Goal: Task Accomplishment & Management: Use online tool/utility

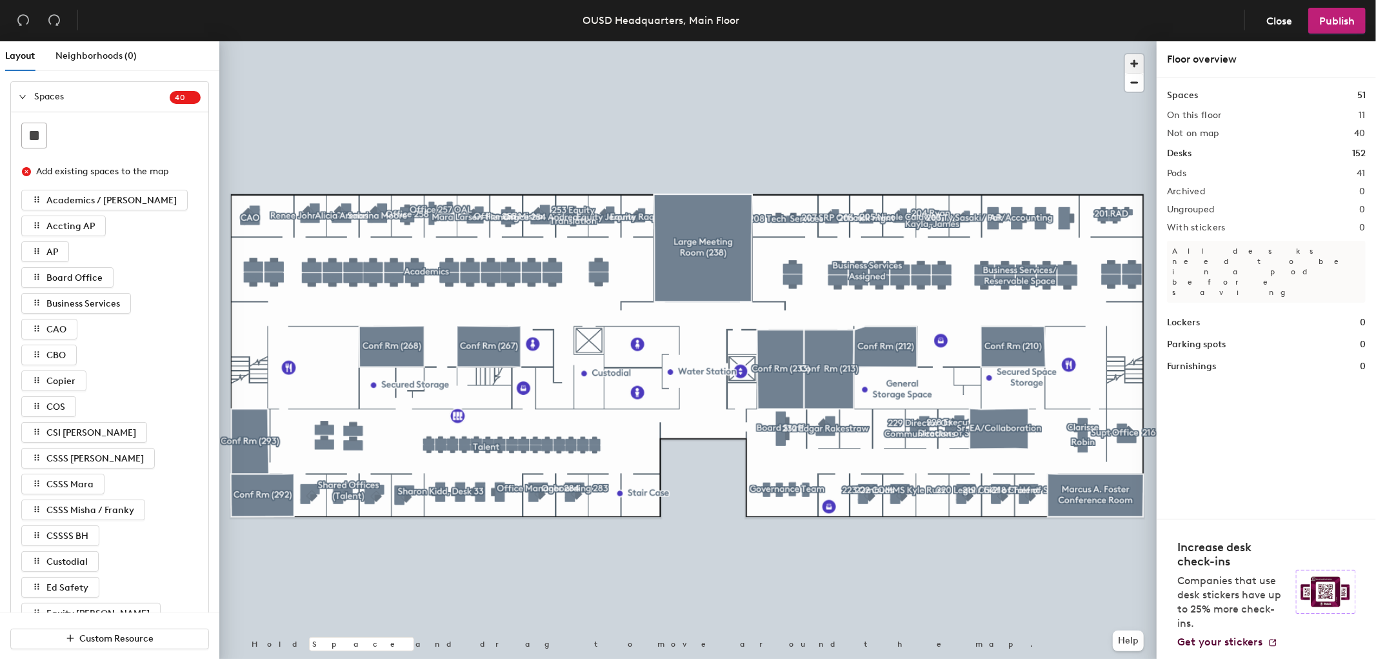
click at [1137, 66] on span "button" at bounding box center [1134, 63] width 19 height 19
click at [635, 41] on div at bounding box center [687, 41] width 937 height 0
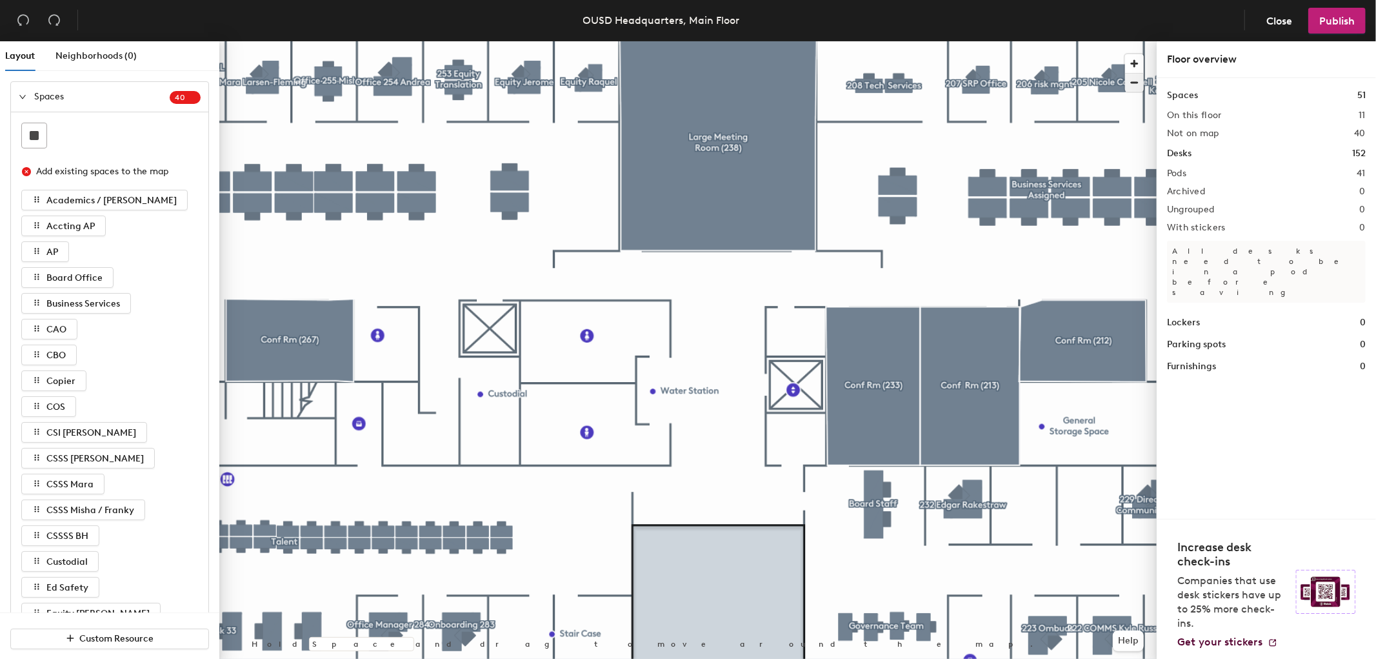
click at [1137, 78] on span "button" at bounding box center [1134, 83] width 19 height 18
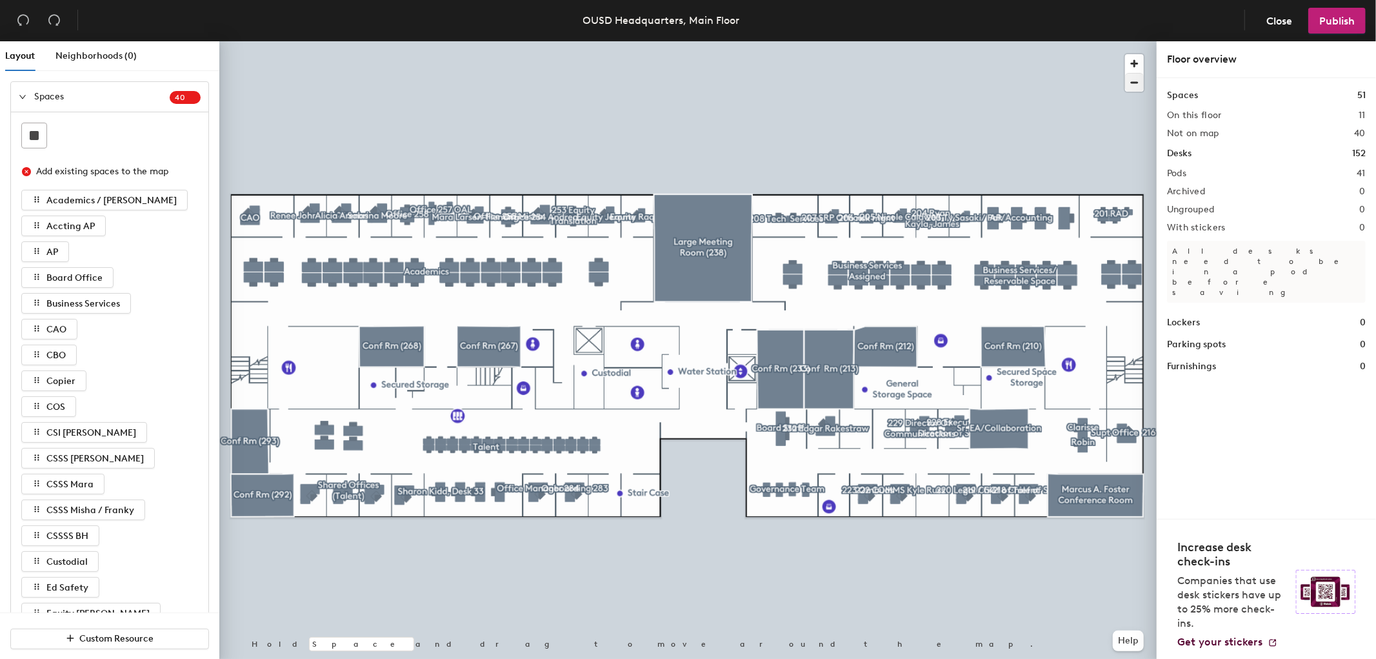
click at [933, 41] on div at bounding box center [687, 41] width 937 height 0
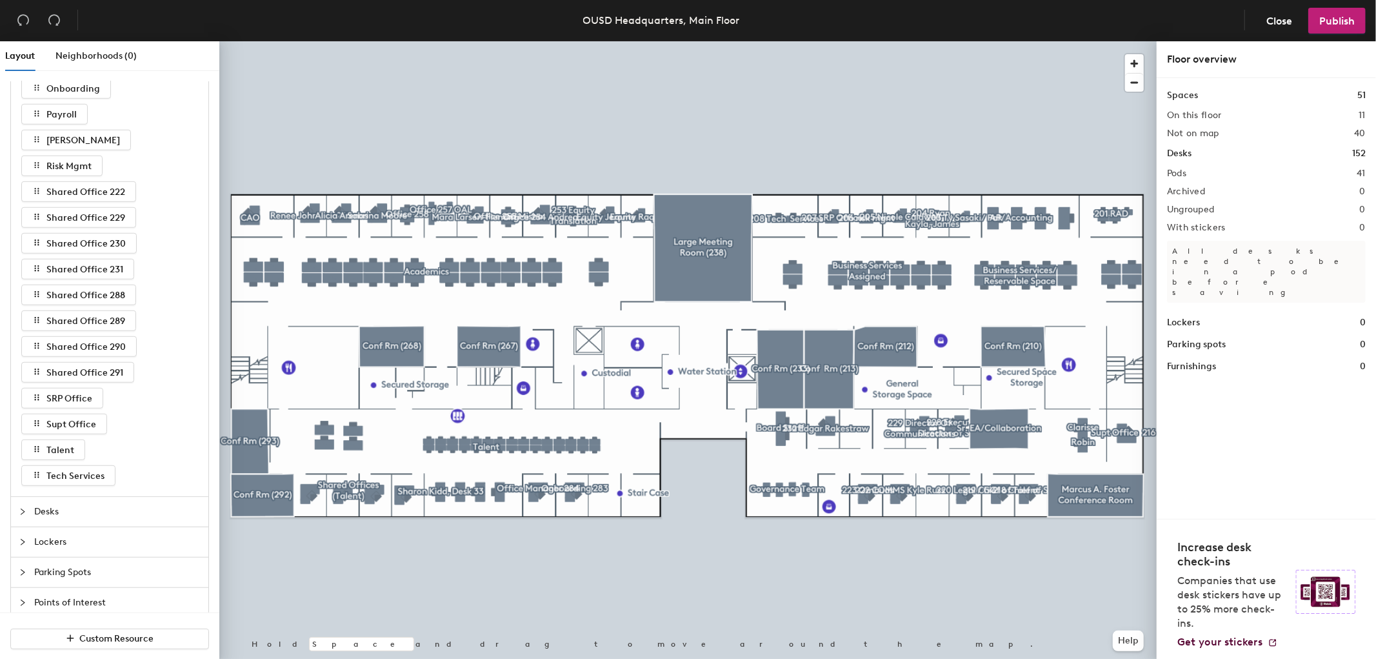
scroll to position [777, 0]
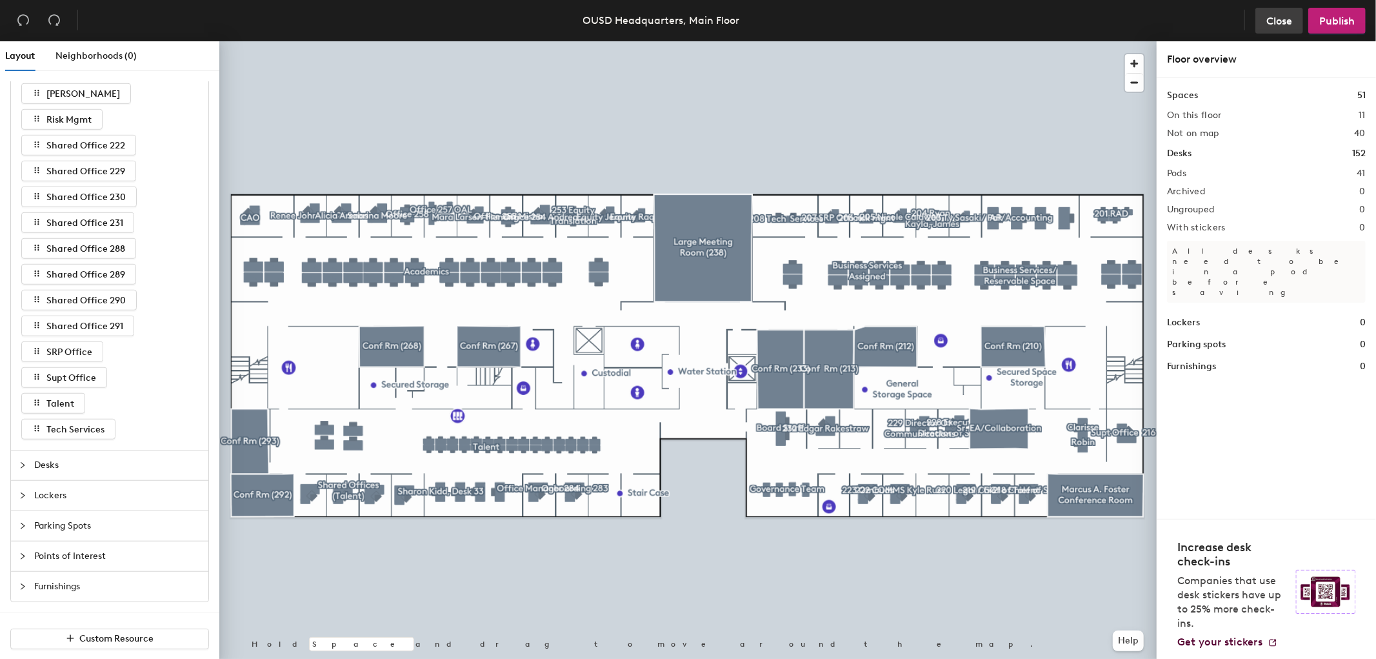
click at [1275, 15] on span "Close" at bounding box center [1279, 21] width 26 height 12
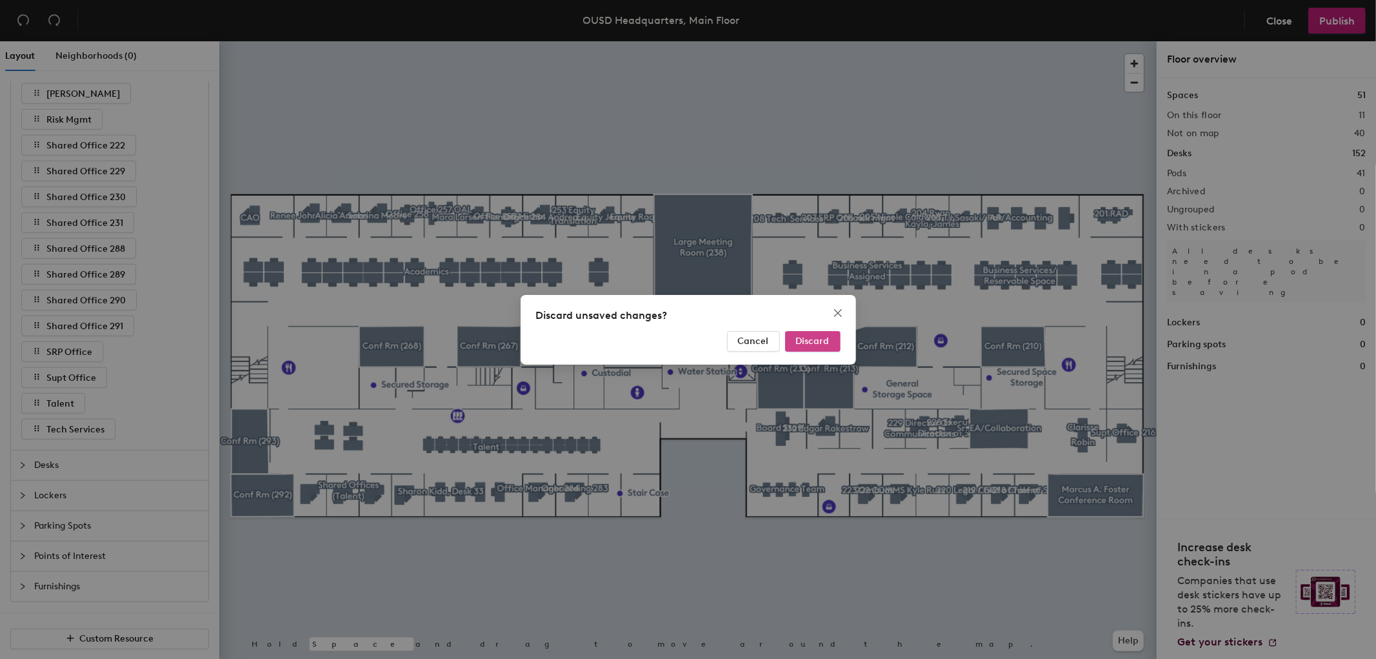
click at [807, 345] on span "Discard" at bounding box center [813, 340] width 34 height 11
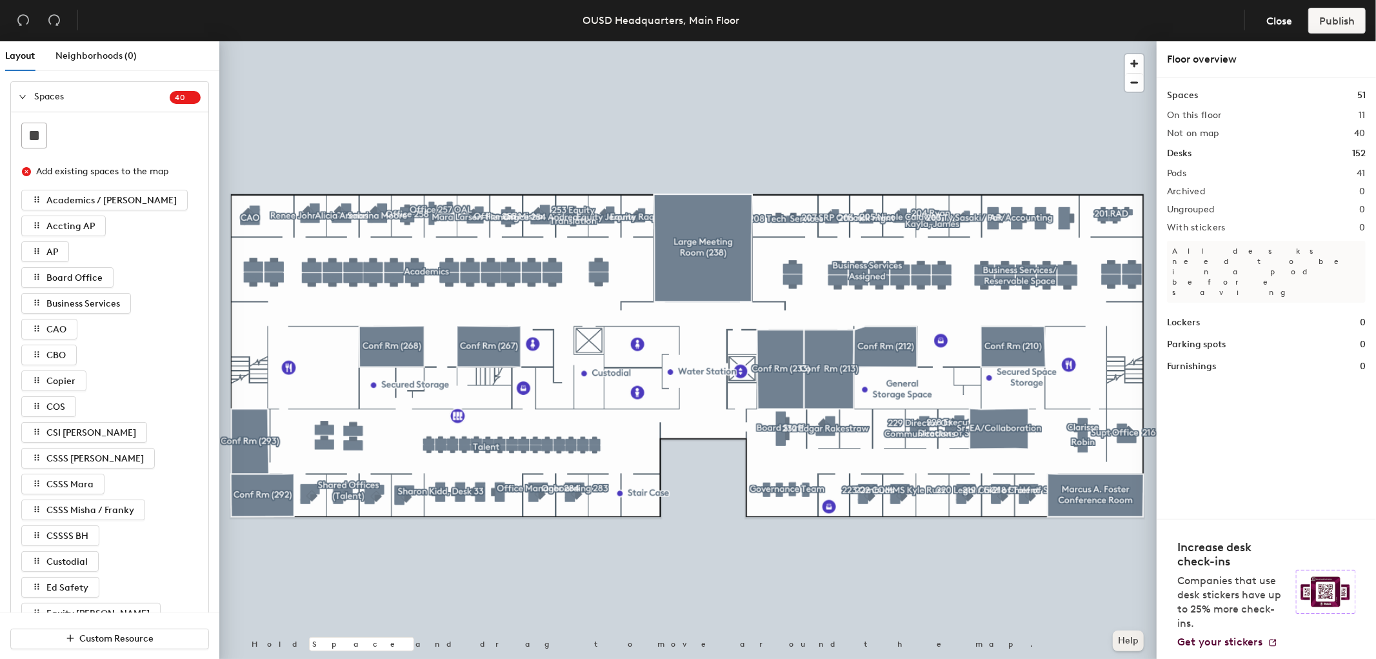
click at [1127, 642] on button "Help" at bounding box center [1128, 640] width 31 height 21
click at [1266, 21] on span "Close" at bounding box center [1279, 21] width 26 height 12
click at [1183, 97] on h1 "Spaces" at bounding box center [1182, 95] width 31 height 14
click at [1196, 93] on h1 "Spaces" at bounding box center [1182, 95] width 31 height 14
click at [1366, 91] on div "Spaces 51 On this floor 11 Not on map 40 Desks 152 Pods 41 Archived 0 Ungrouped…" at bounding box center [1266, 298] width 219 height 441
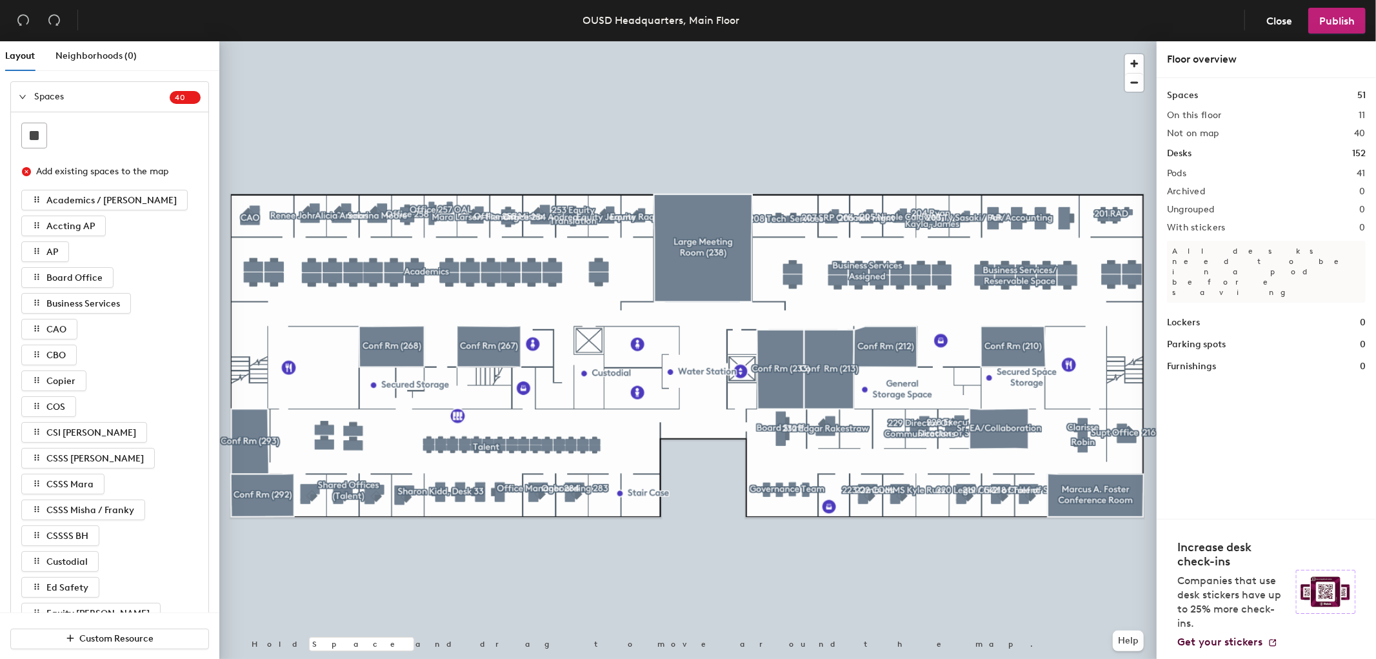
click at [1364, 92] on h1 "51" at bounding box center [1361, 95] width 8 height 14
click at [1245, 95] on div "Spaces 51" at bounding box center [1266, 95] width 199 height 14
click at [35, 93] on span "Spaces" at bounding box center [101, 97] width 135 height 30
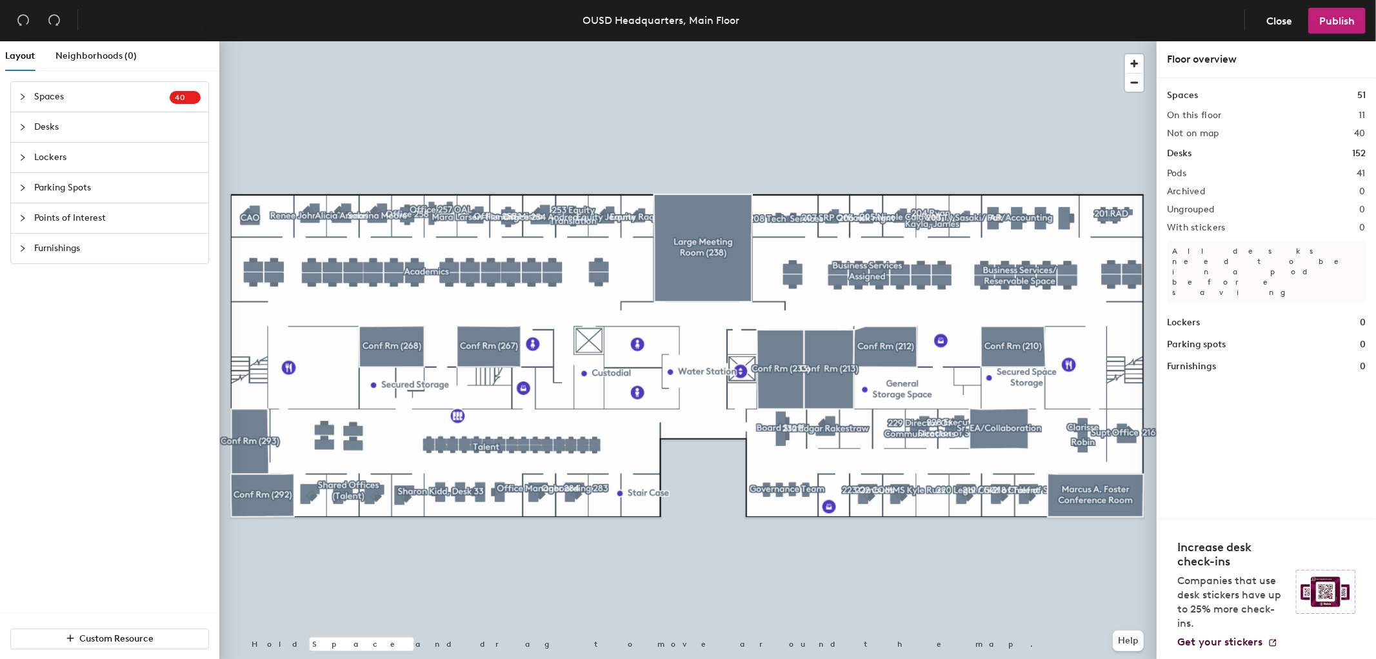
click at [36, 93] on span "Spaces" at bounding box center [101, 97] width 135 height 30
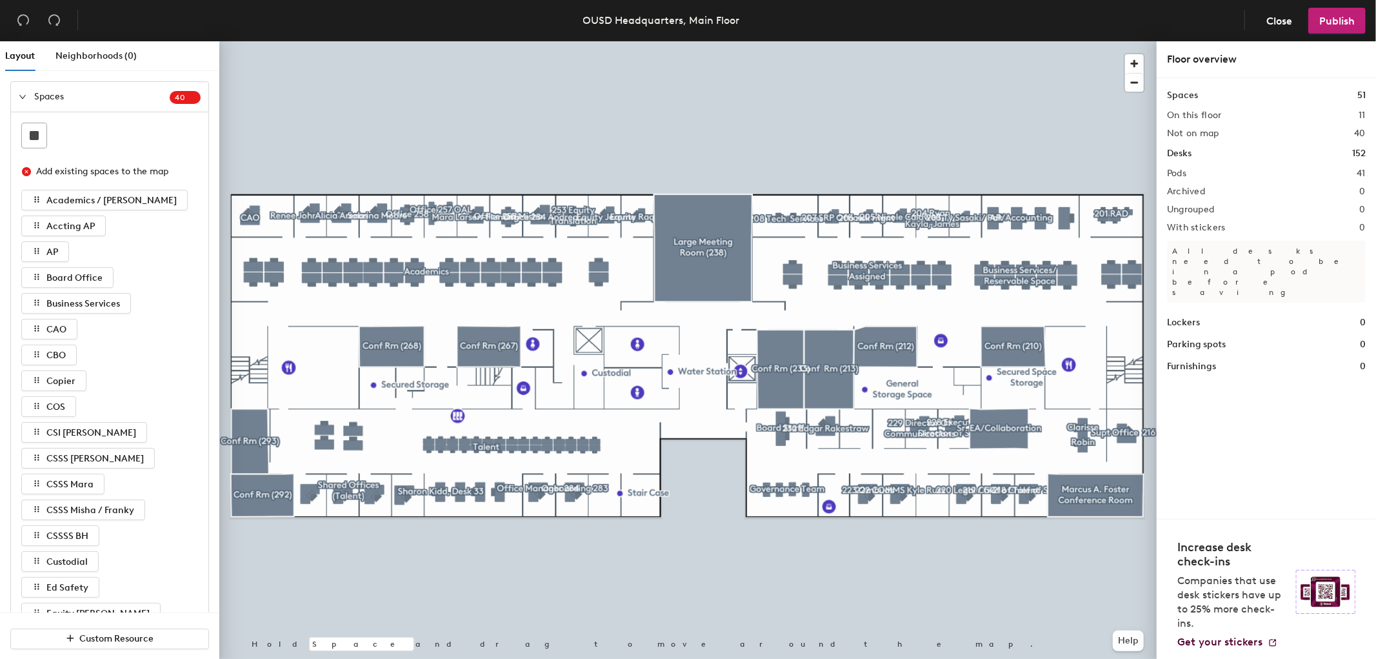
click at [184, 101] on span "0" at bounding box center [187, 97] width 15 height 9
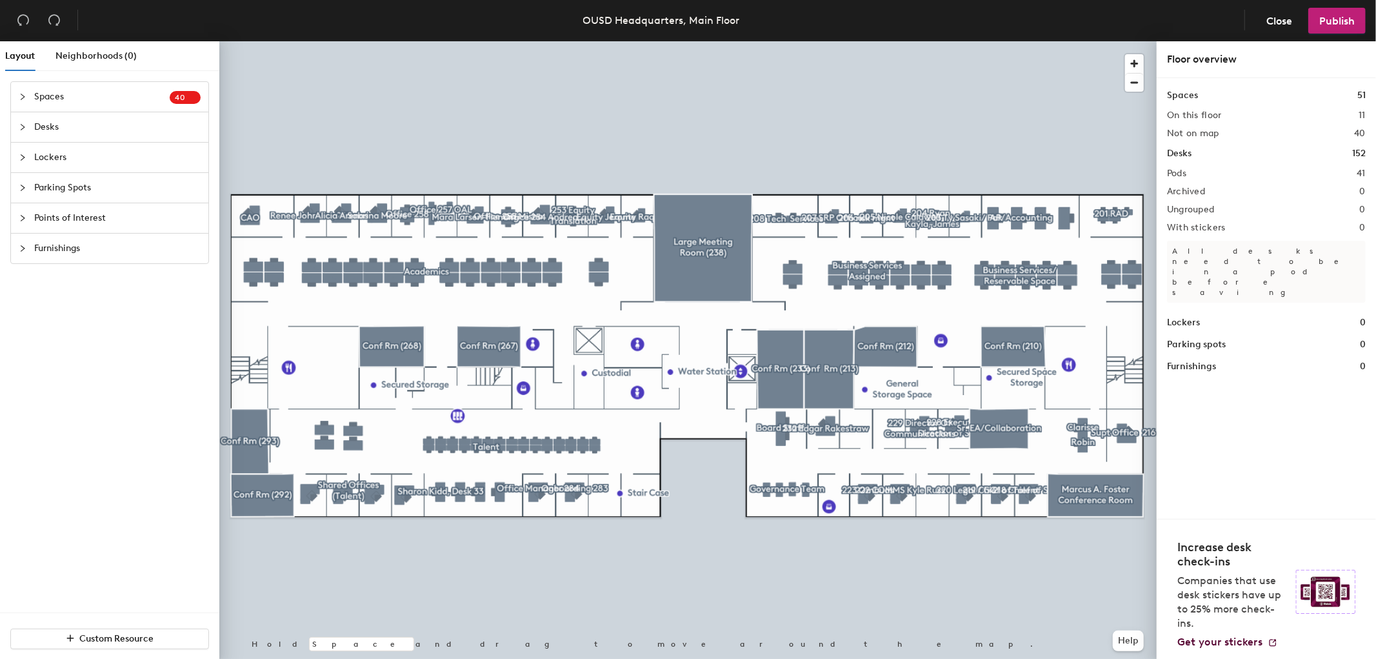
click at [180, 98] on span "4" at bounding box center [177, 97] width 5 height 9
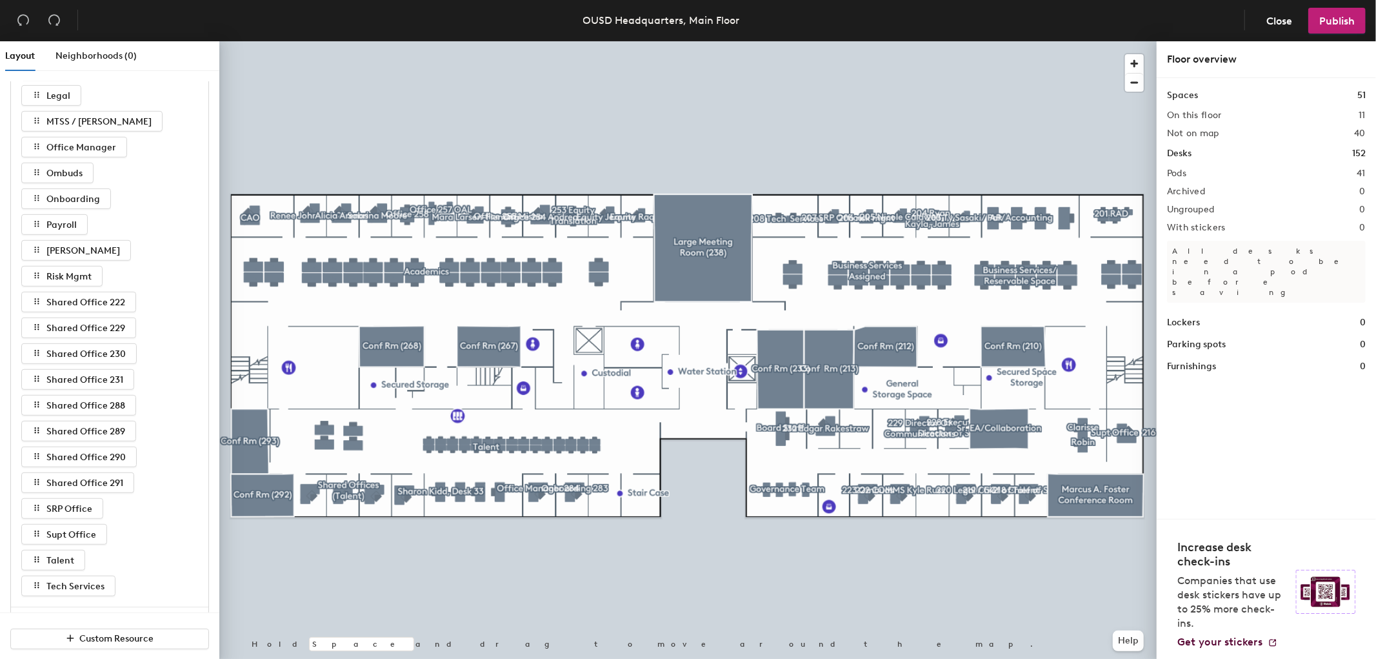
scroll to position [645, 0]
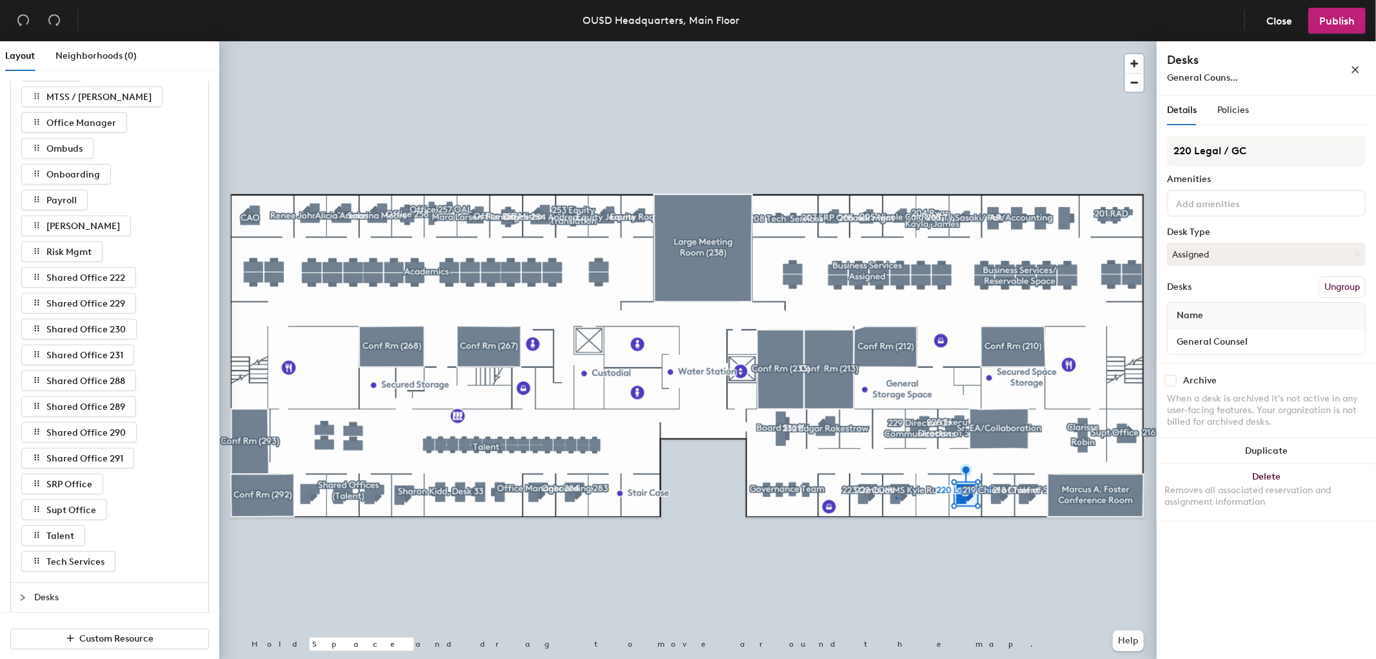
click at [895, 41] on div at bounding box center [687, 41] width 937 height 0
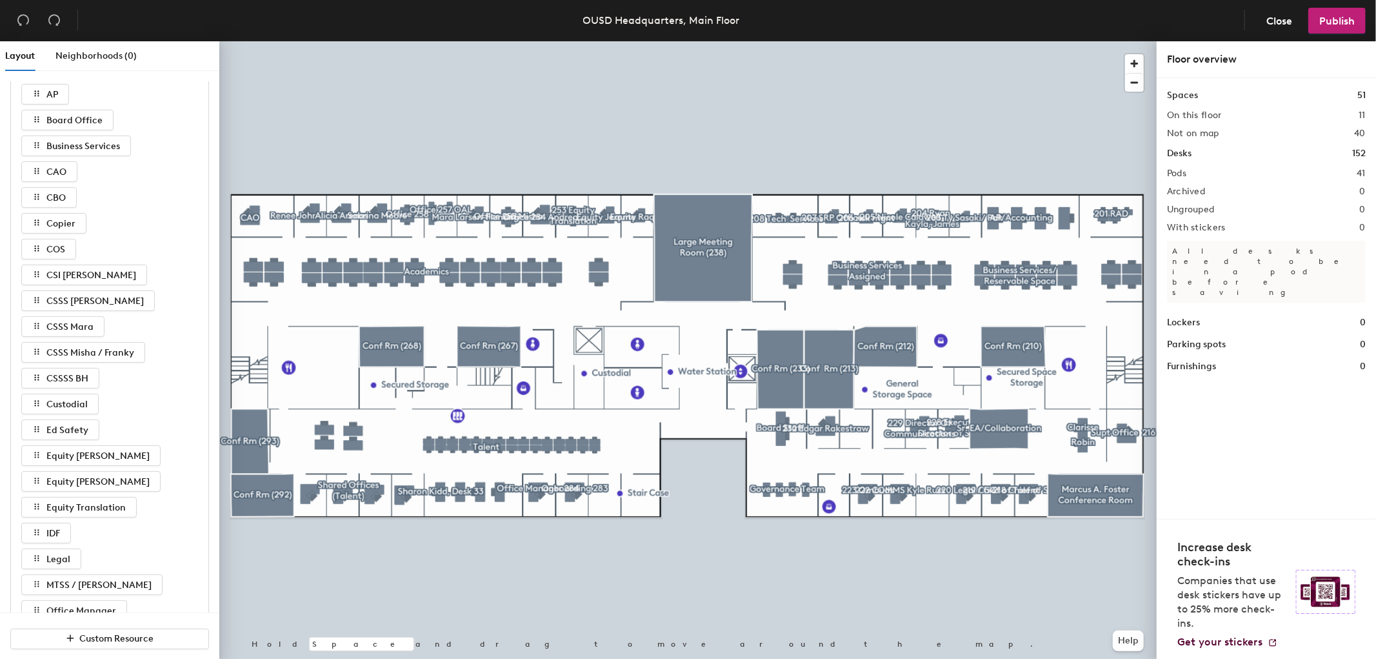
scroll to position [0, 0]
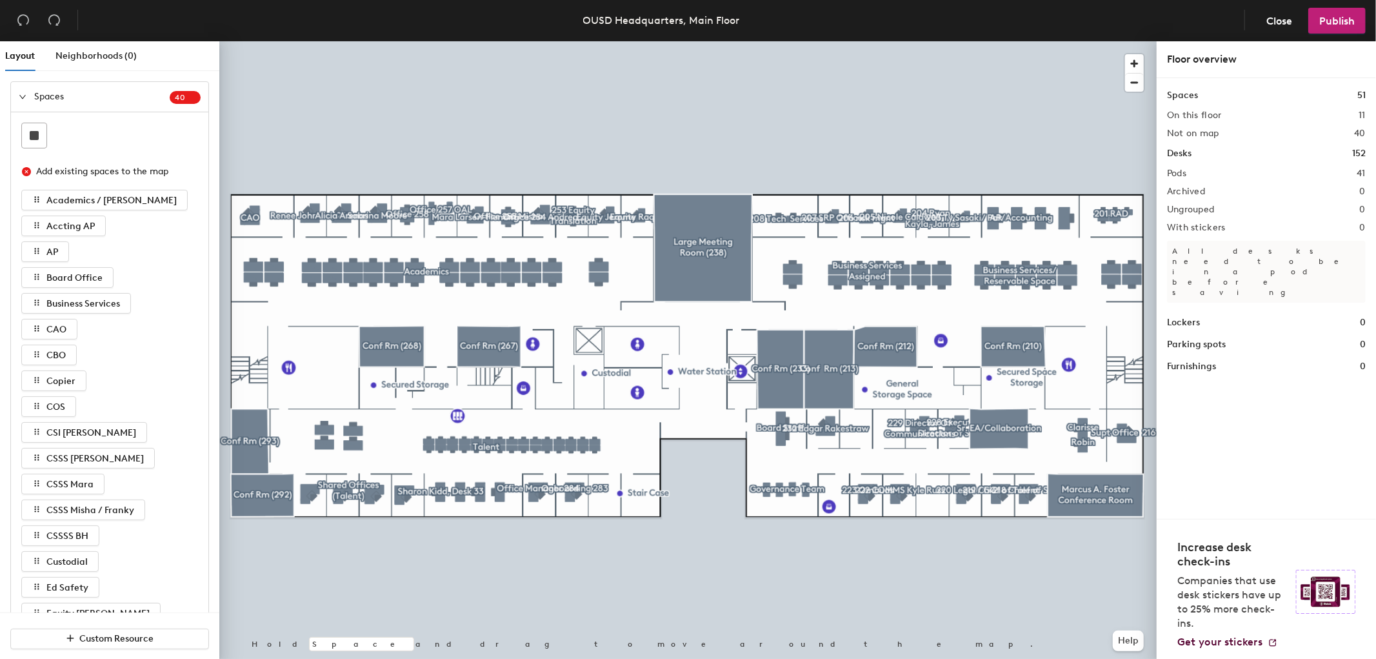
click at [15, 59] on span "Layout" at bounding box center [20, 55] width 30 height 11
click at [15, 92] on div "Spaces 4 0" at bounding box center [109, 97] width 197 height 30
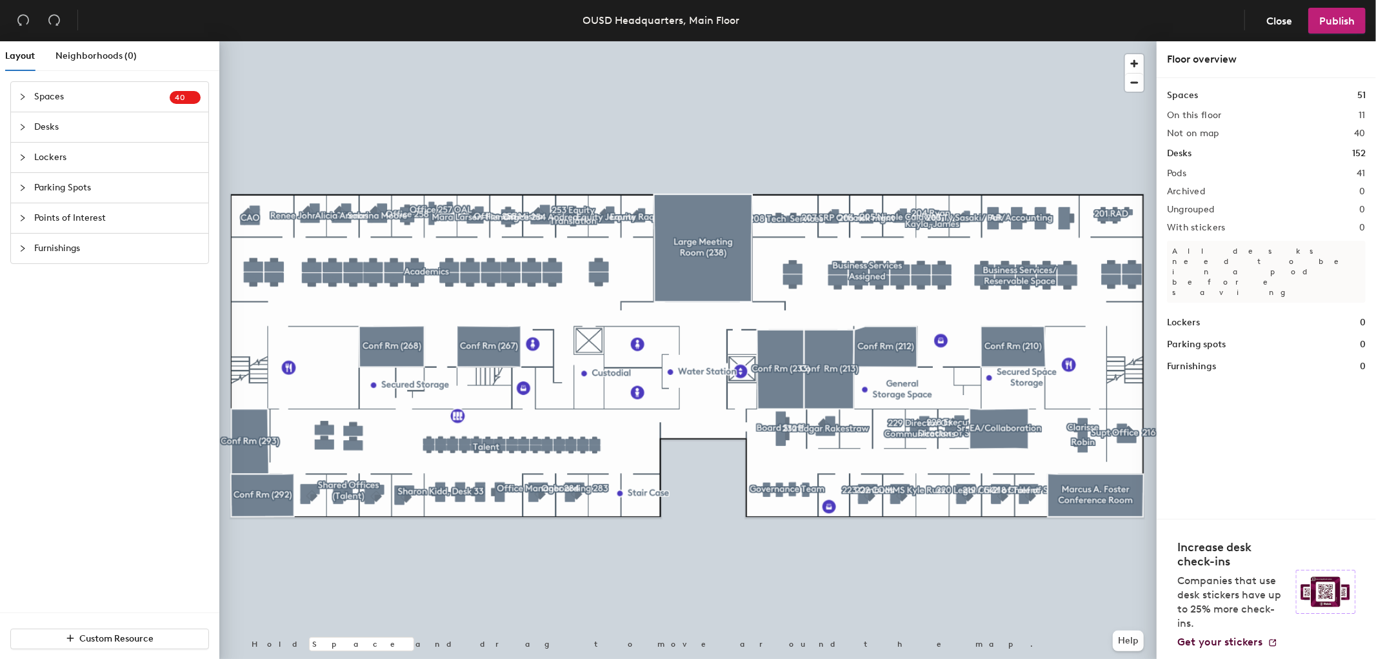
click at [128, 91] on span "Spaces" at bounding box center [101, 97] width 135 height 30
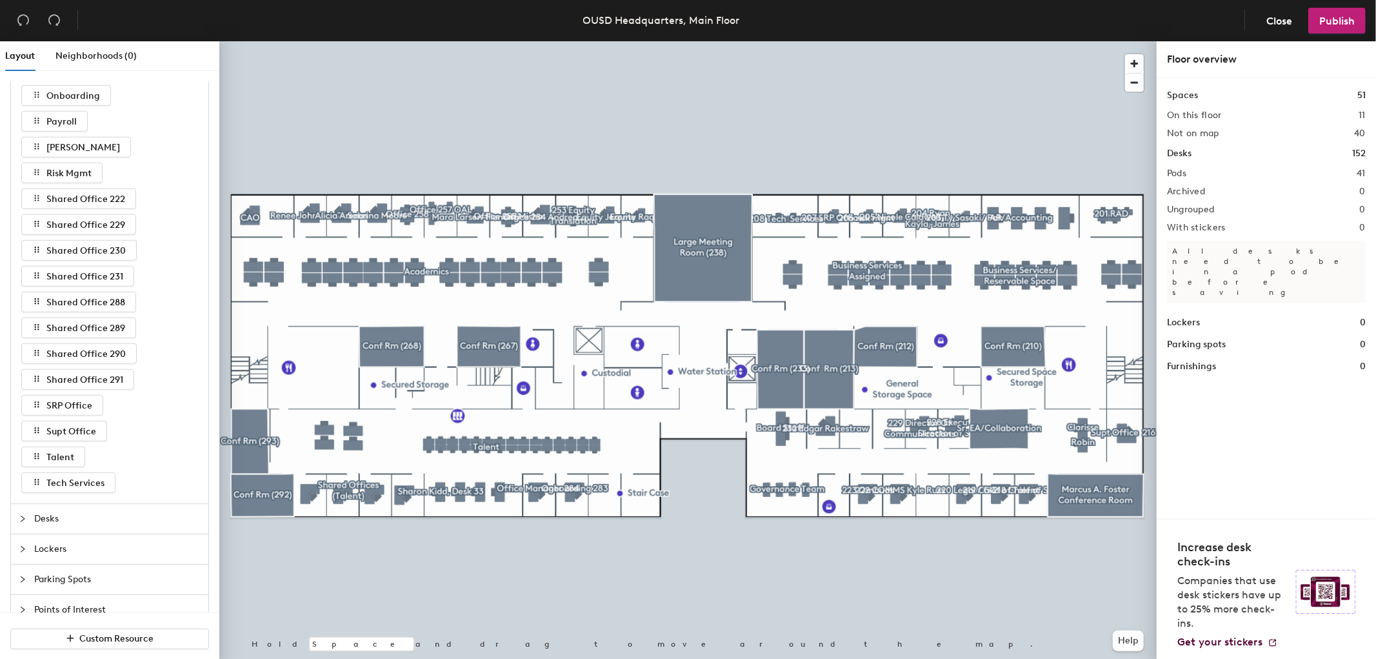
scroll to position [725, 0]
click at [345, 41] on div at bounding box center [687, 41] width 937 height 0
click at [98, 464] on span "Desks" at bounding box center [117, 465] width 166 height 30
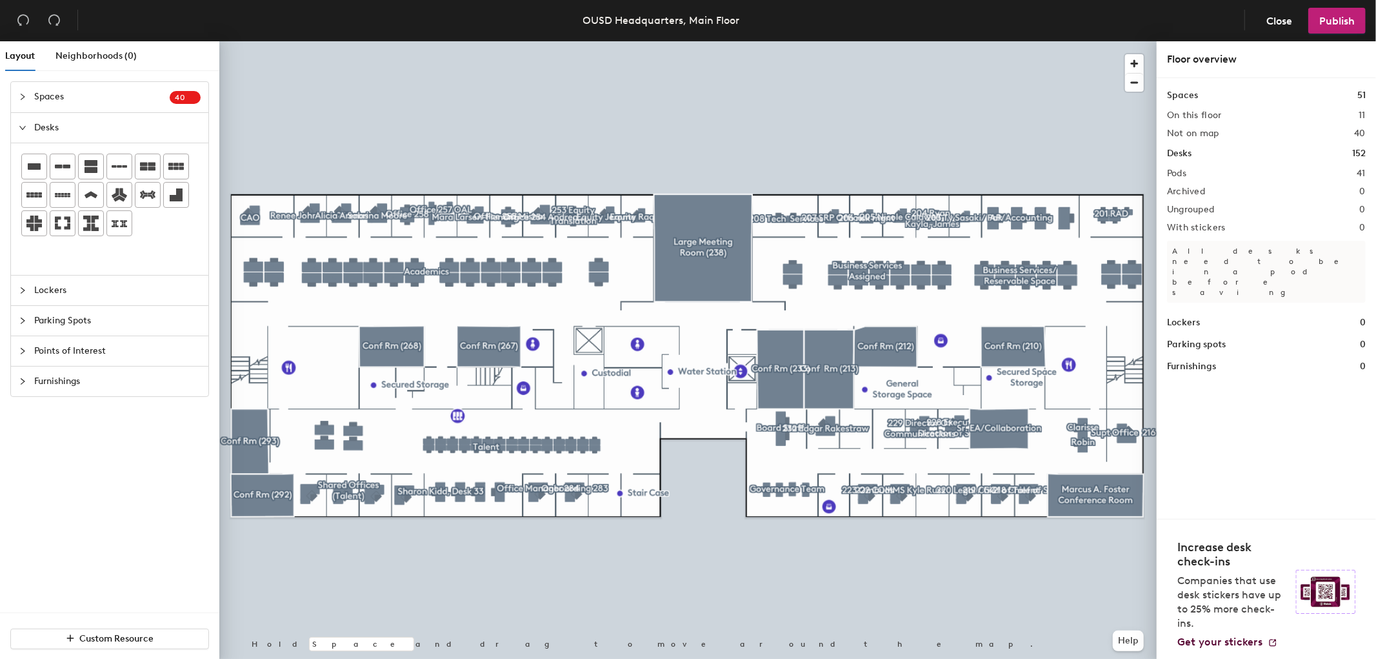
scroll to position [0, 0]
click at [20, 125] on icon "expanded" at bounding box center [23, 127] width 8 height 8
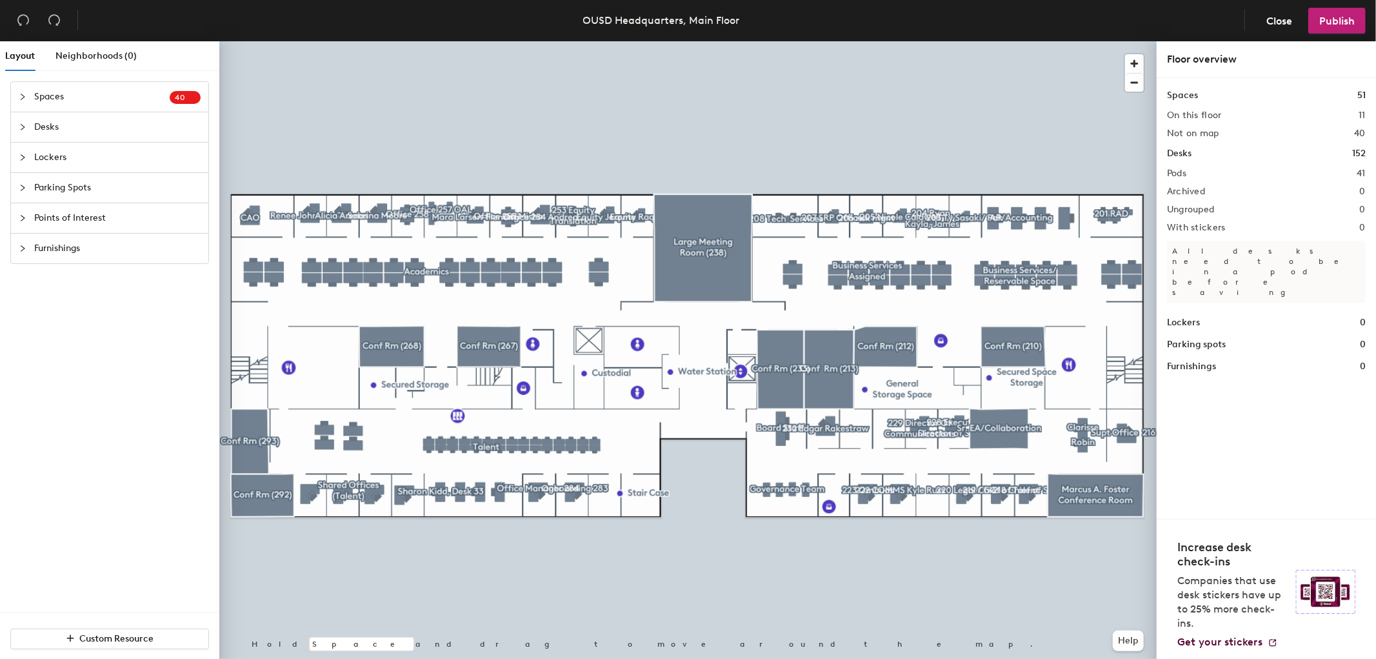
click at [21, 100] on icon "collapsed" at bounding box center [23, 97] width 8 height 8
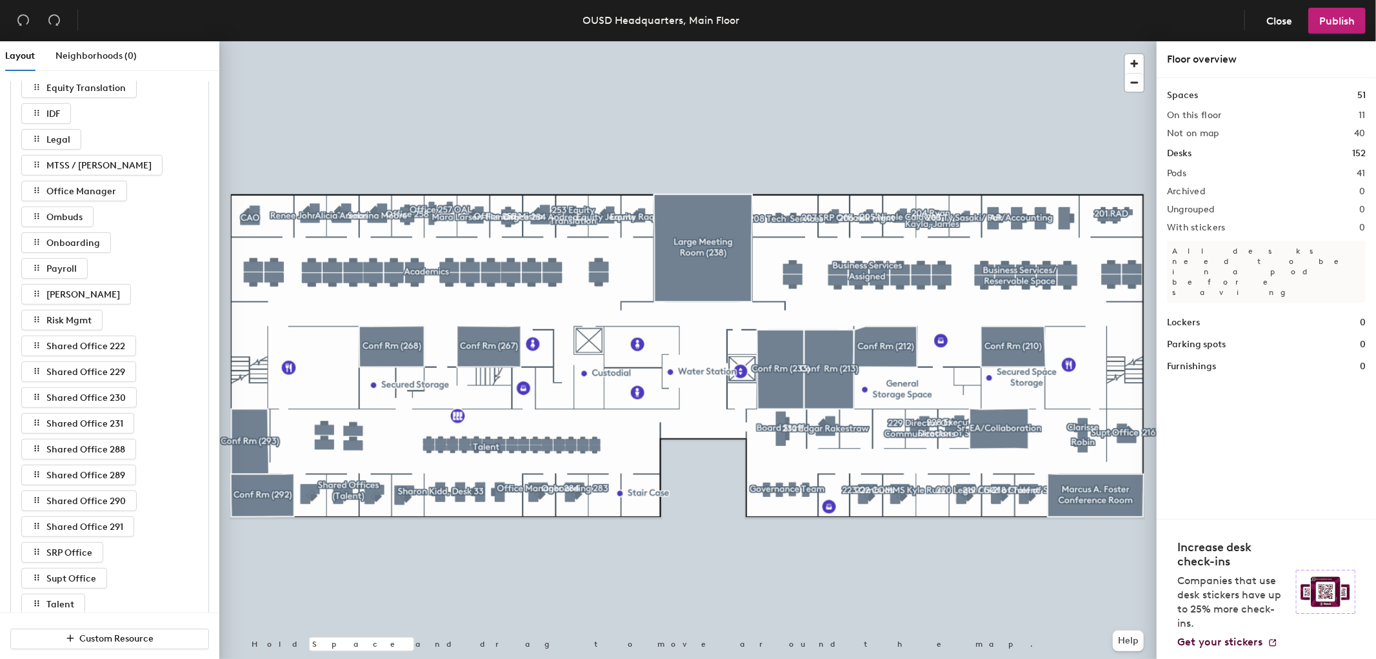
scroll to position [584, 0]
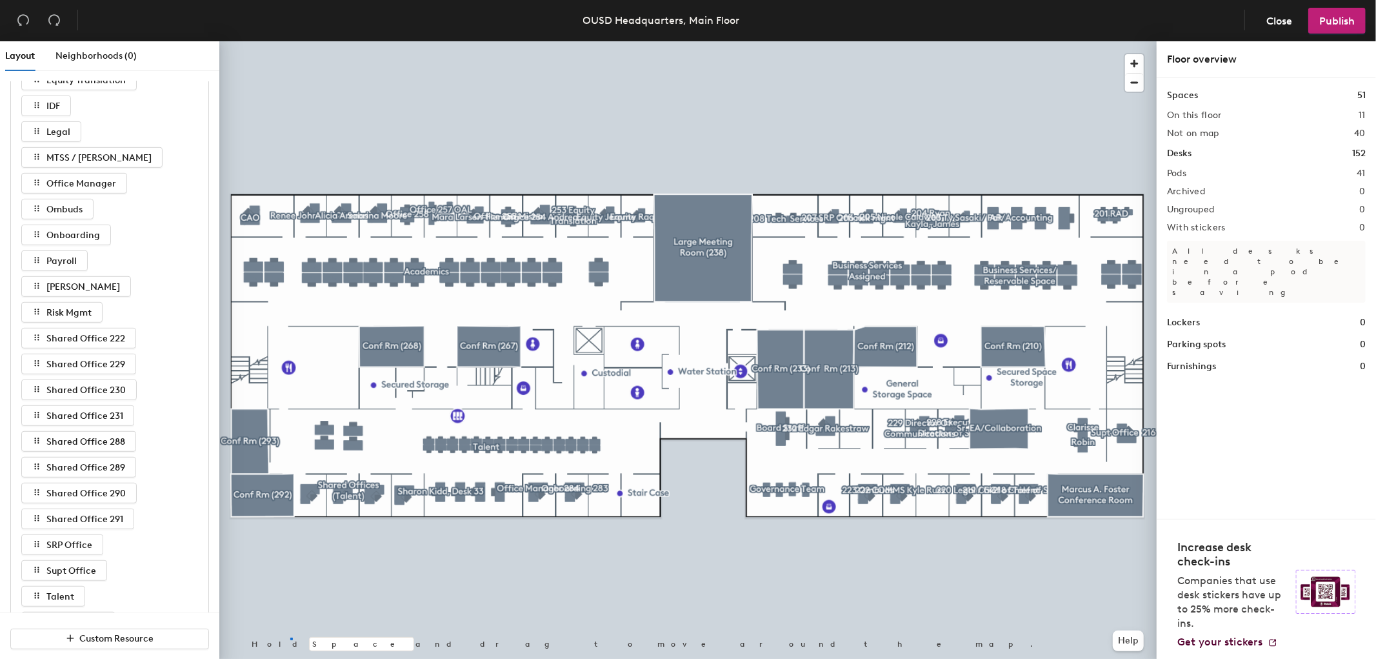
click at [291, 41] on div at bounding box center [687, 41] width 937 height 0
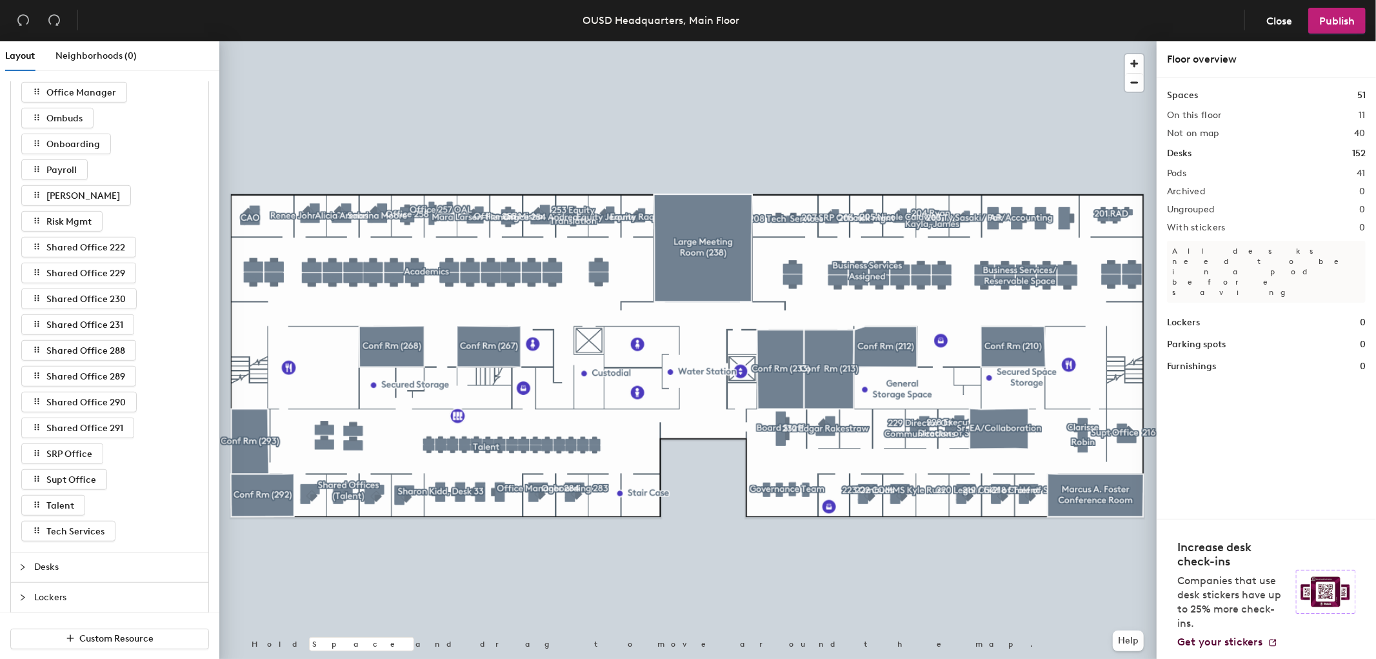
scroll to position [777, 0]
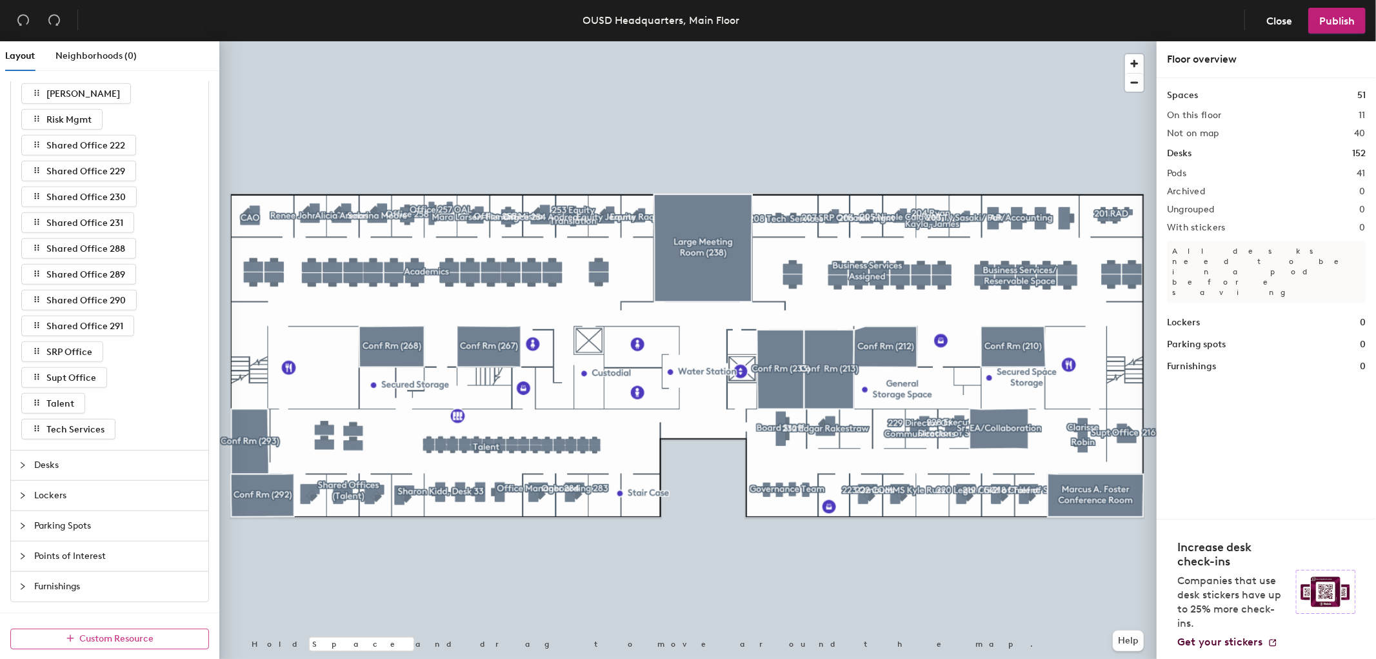
click at [137, 641] on span "Custom Resource" at bounding box center [117, 638] width 74 height 11
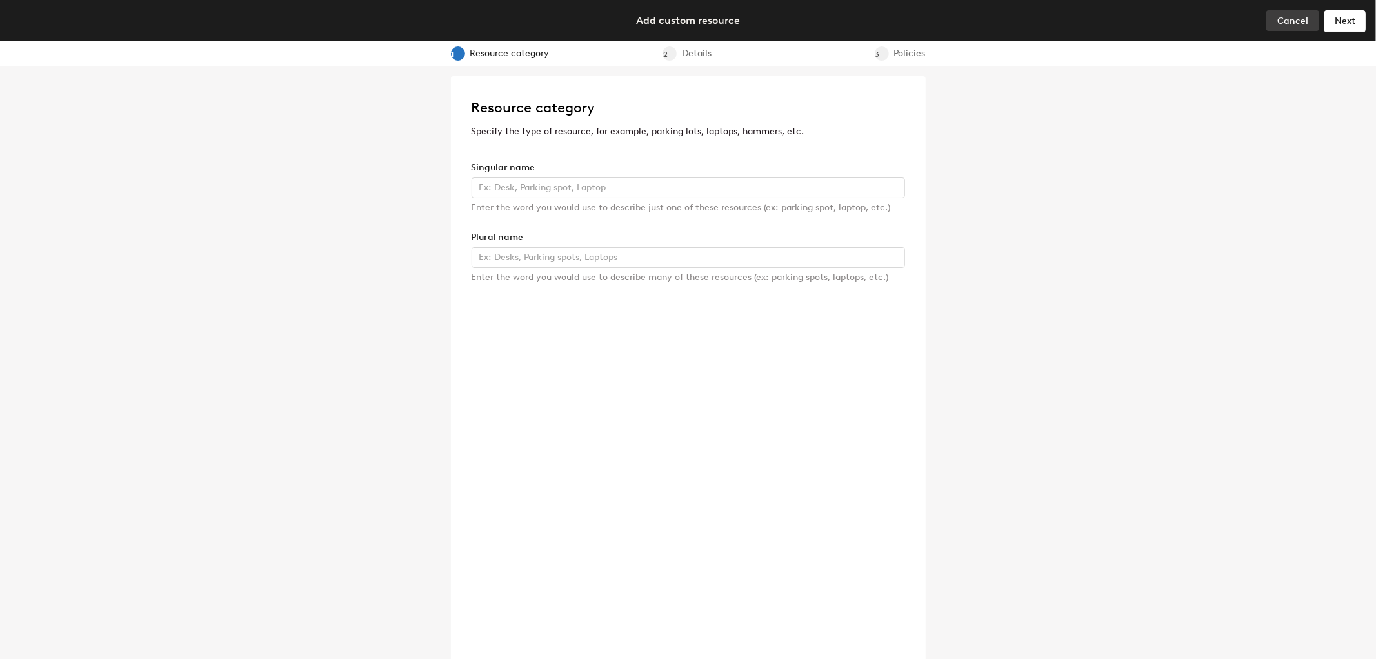
click at [1282, 18] on span "Cancel" at bounding box center [1292, 20] width 31 height 11
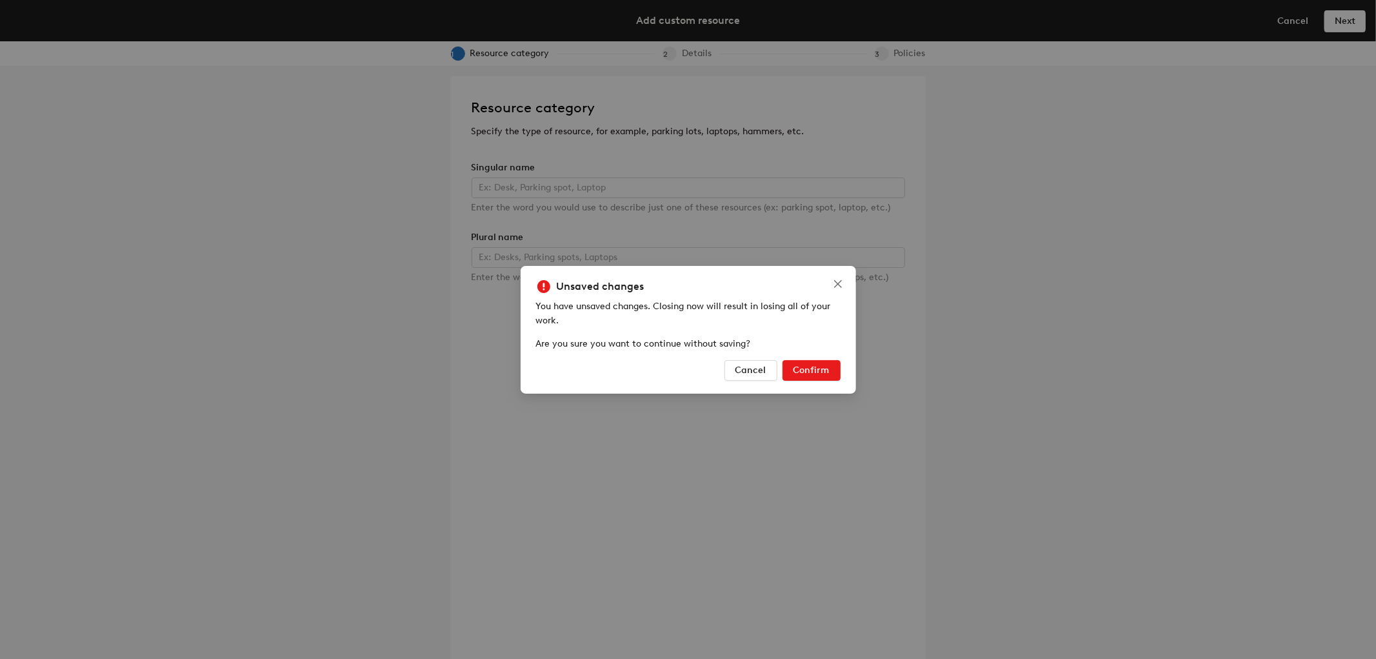
click at [797, 372] on span "Confirm" at bounding box center [811, 369] width 36 height 11
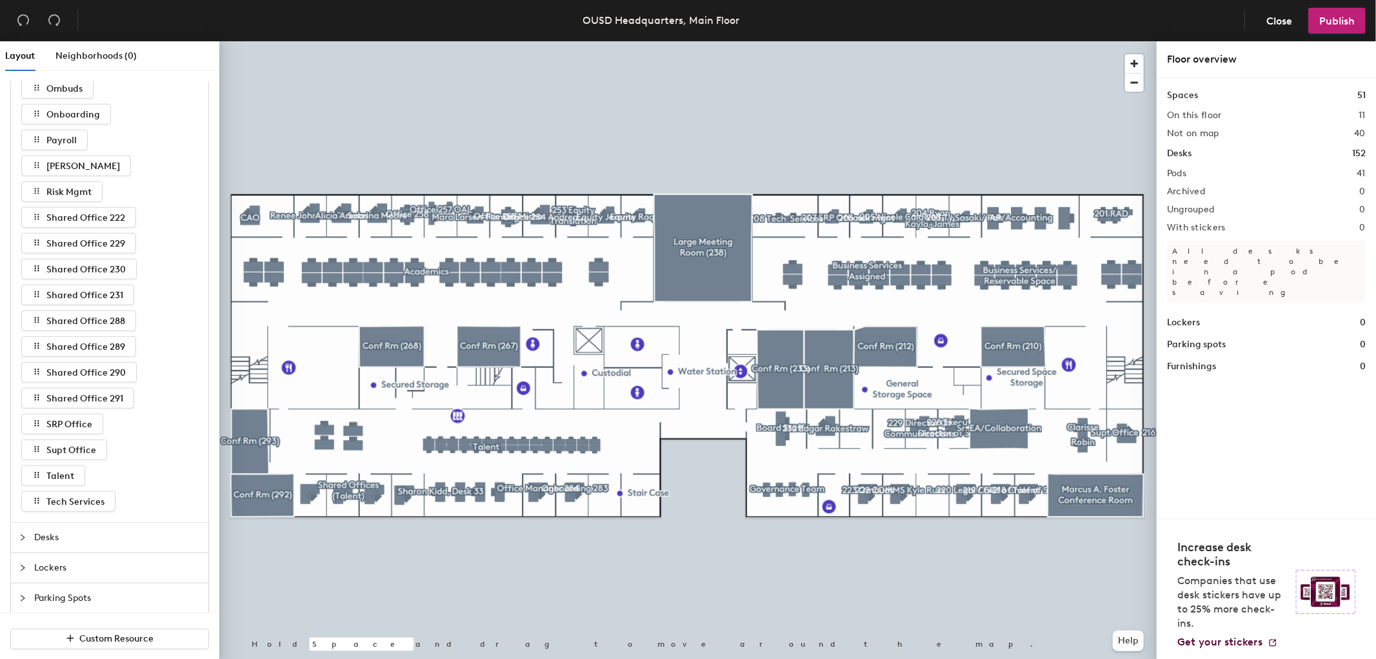
scroll to position [708, 0]
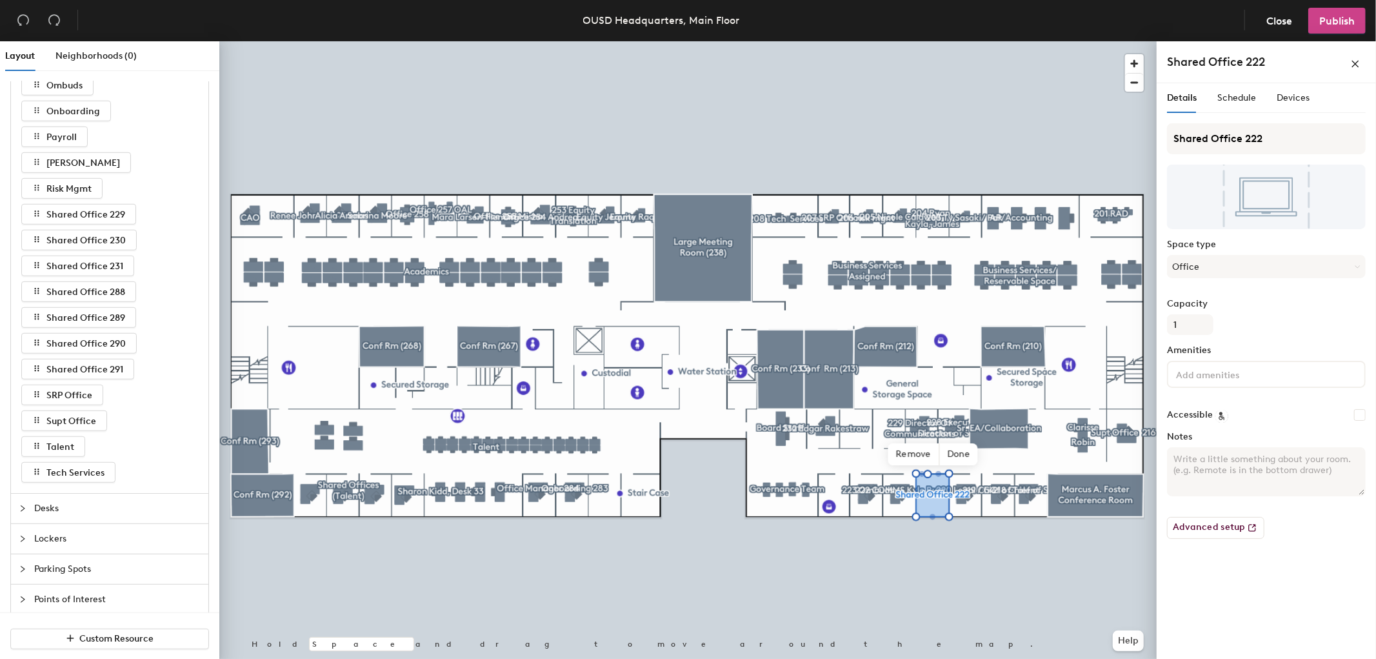
click at [1339, 13] on button "Publish" at bounding box center [1336, 21] width 57 height 26
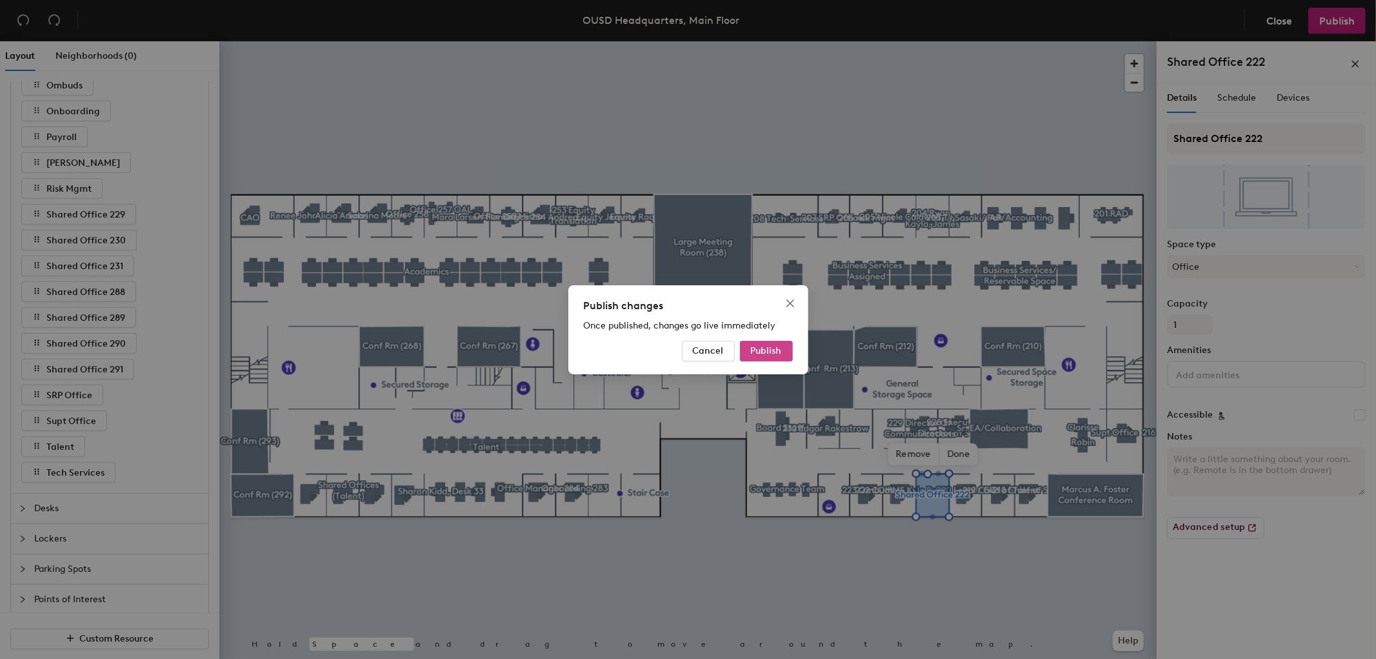
click at [752, 350] on span "Publish" at bounding box center [766, 350] width 31 height 11
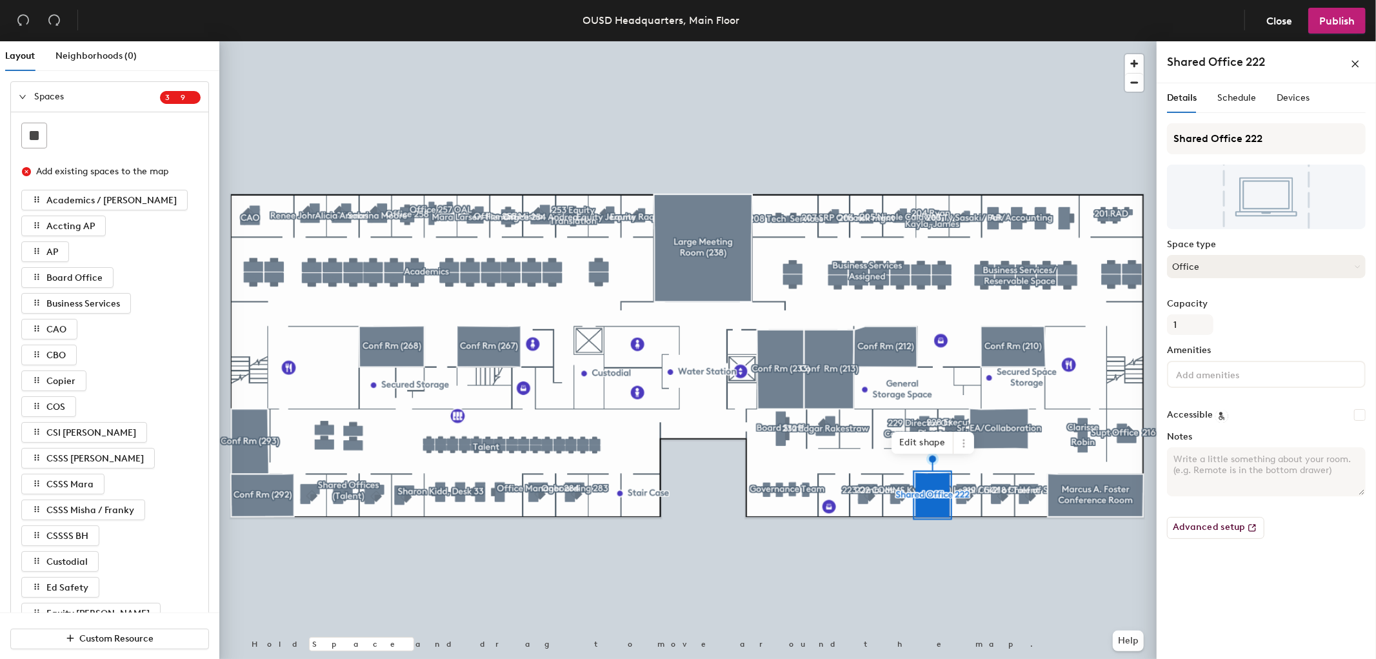
click at [1271, 262] on button "Office" at bounding box center [1266, 266] width 199 height 23
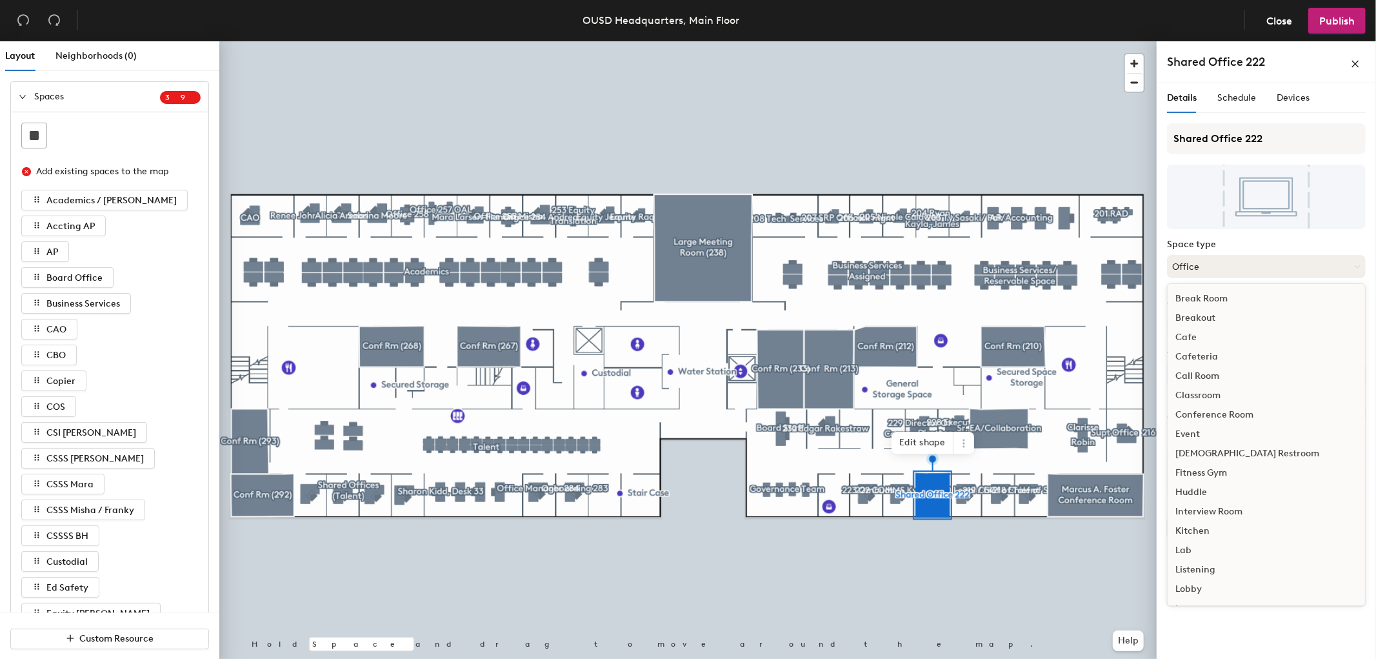
click at [1242, 266] on button "Office" at bounding box center [1266, 266] width 199 height 23
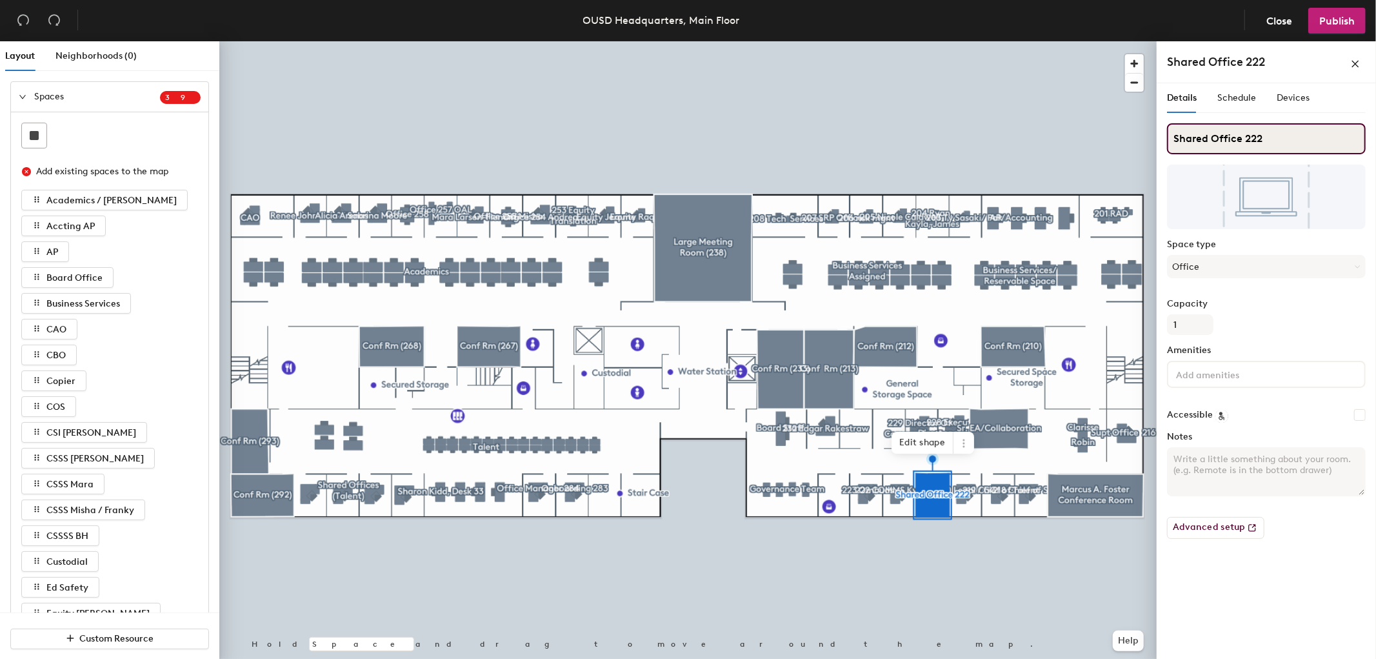
click at [1258, 133] on input "Shared Office 222" at bounding box center [1266, 138] width 199 height 31
click at [1264, 137] on input "Shared Office 222" at bounding box center [1266, 138] width 199 height 31
click at [1262, 137] on input "Shared Office 222" at bounding box center [1266, 138] width 199 height 31
click at [1156, 140] on div "Layout Neighborhoods (0) Spaces 3 9 Add existing spaces to the map Academics / …" at bounding box center [688, 352] width 1376 height 623
click at [1224, 138] on input "Office 222" at bounding box center [1266, 138] width 199 height 31
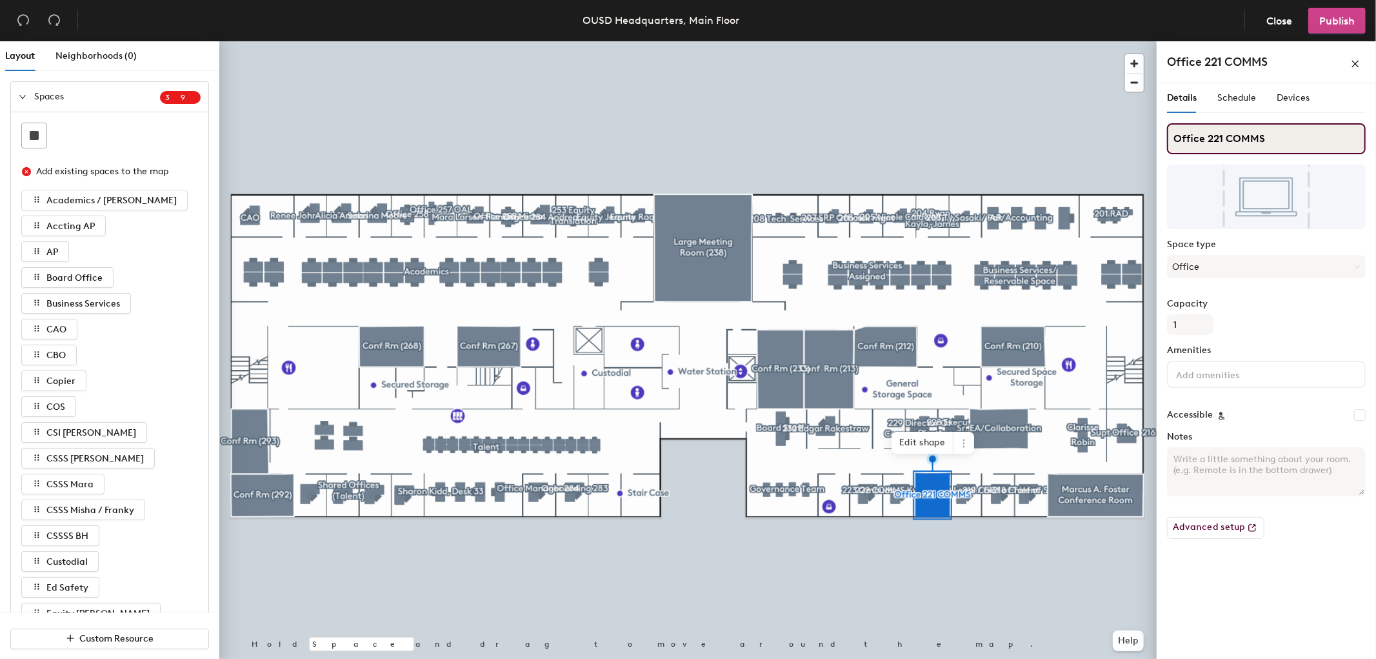
type input "Office 221 COMMS"
click at [1337, 15] on span "Publish" at bounding box center [1336, 21] width 35 height 12
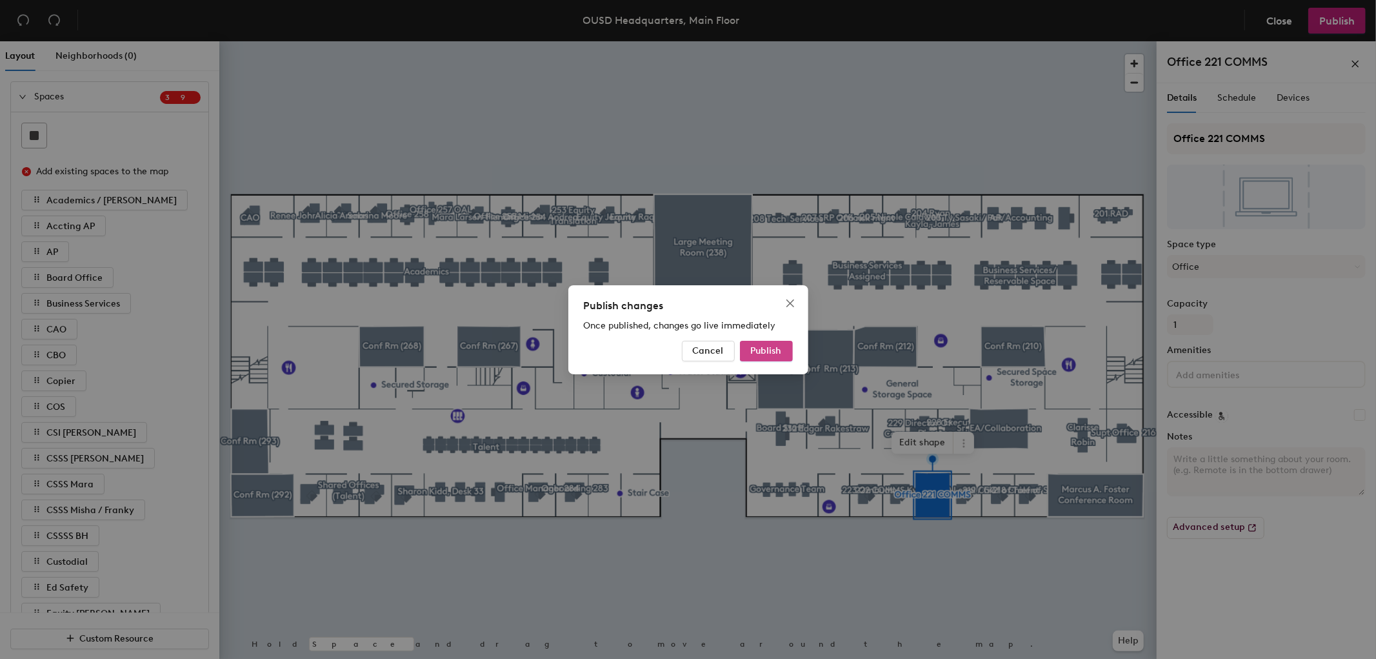
click at [763, 348] on span "Publish" at bounding box center [766, 350] width 31 height 11
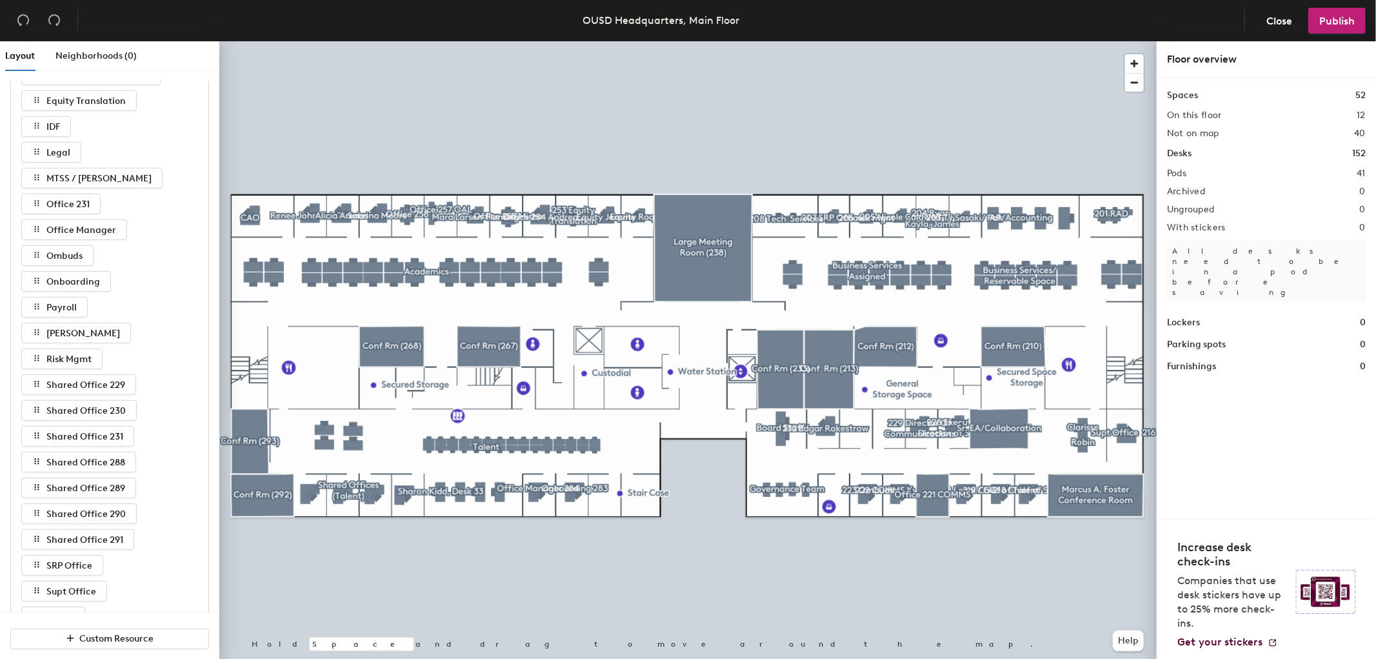
scroll to position [573, 0]
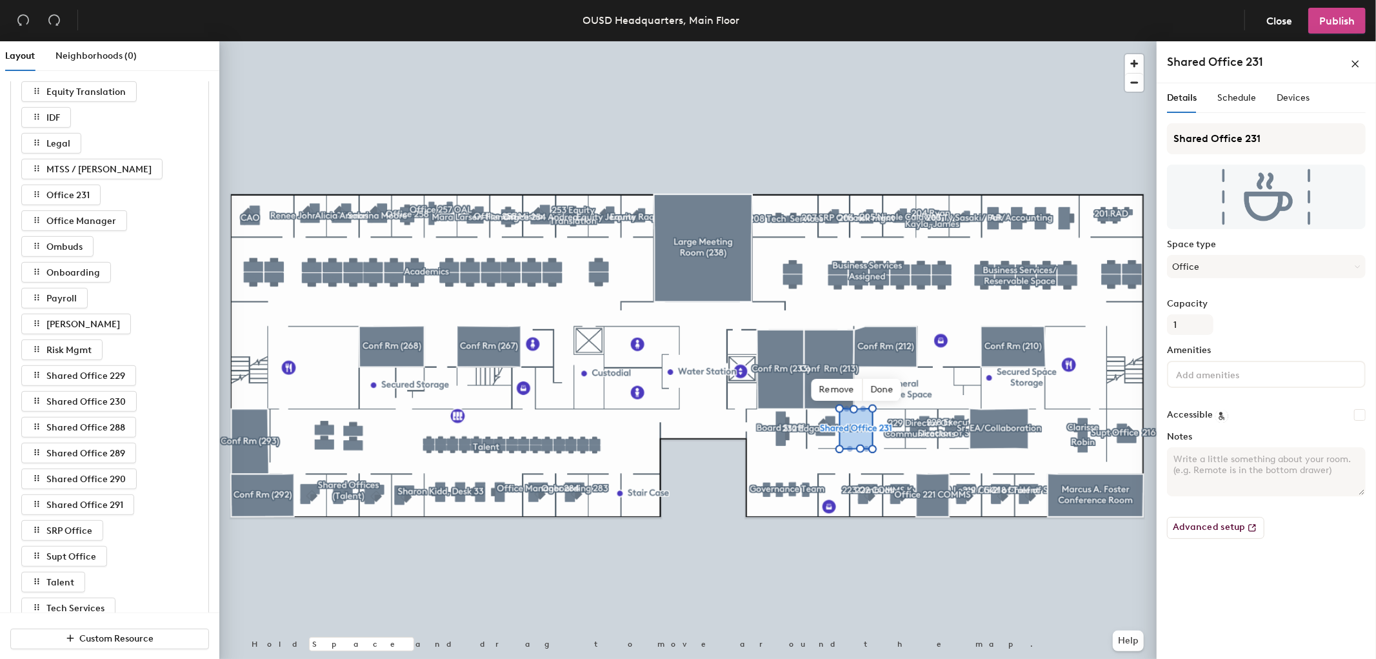
click at [1342, 15] on span "Publish" at bounding box center [1336, 21] width 35 height 12
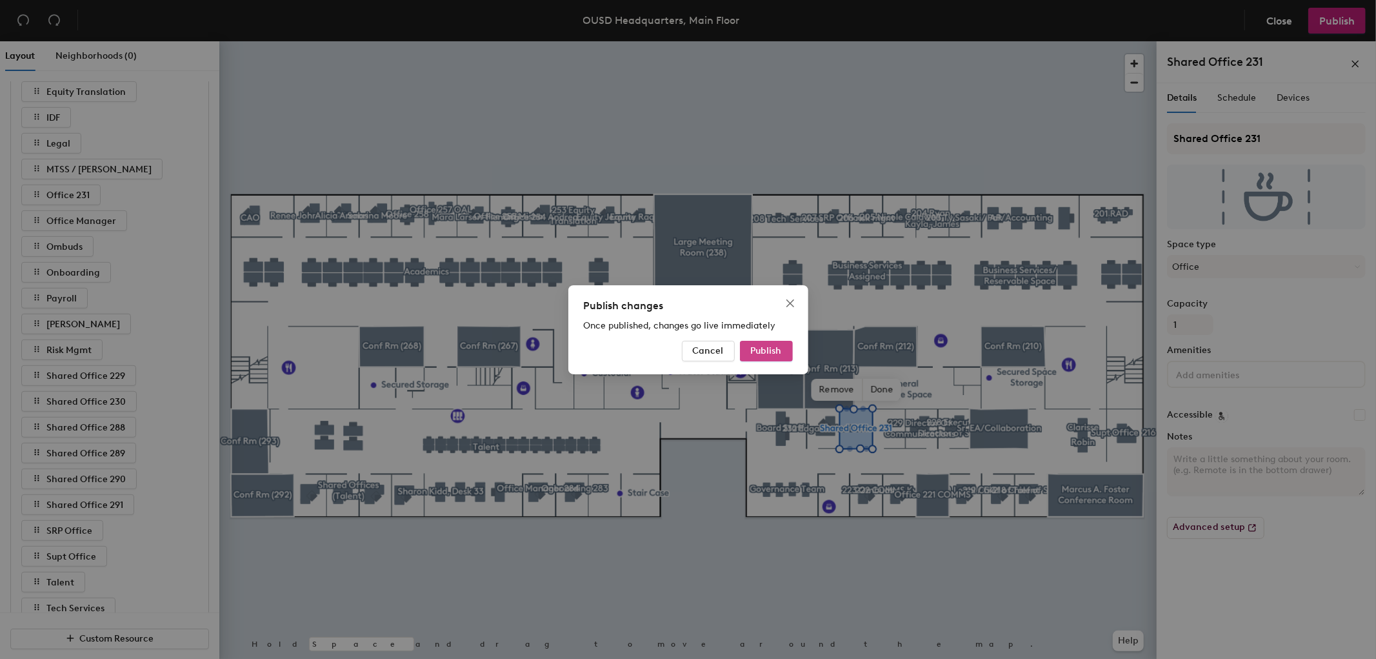
click at [768, 349] on span "Publish" at bounding box center [766, 350] width 31 height 11
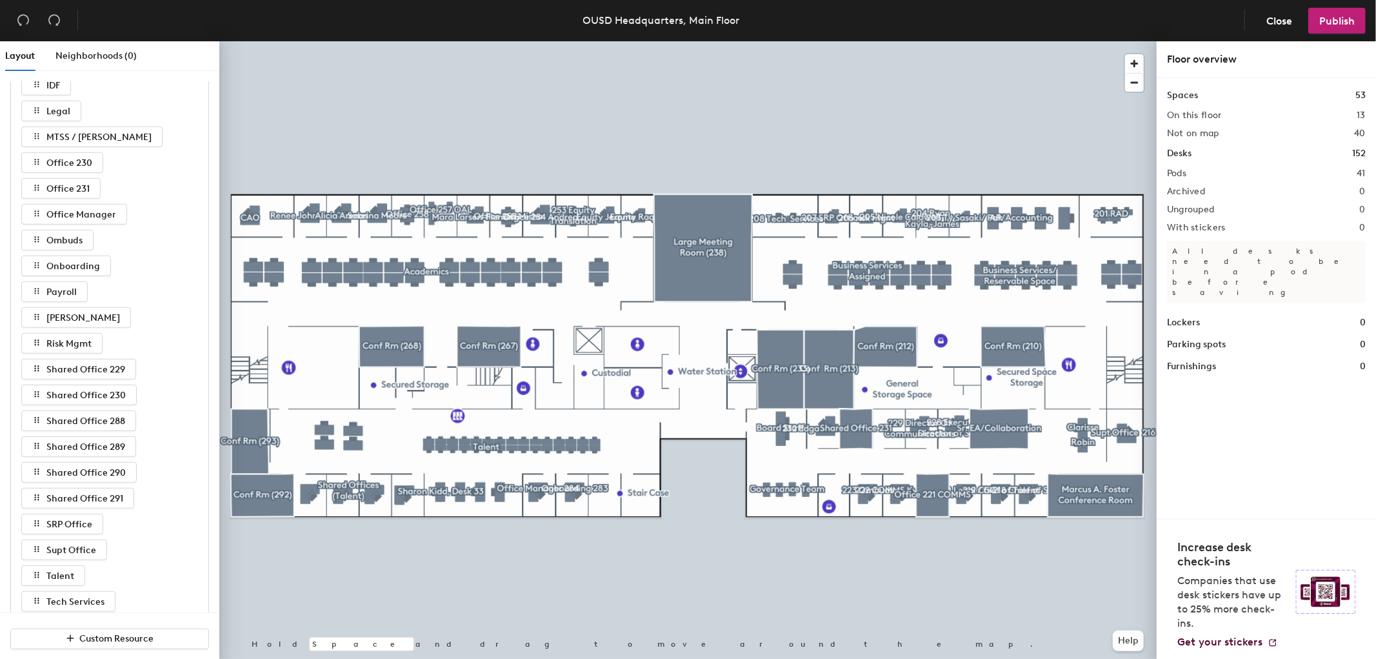
scroll to position [645, 0]
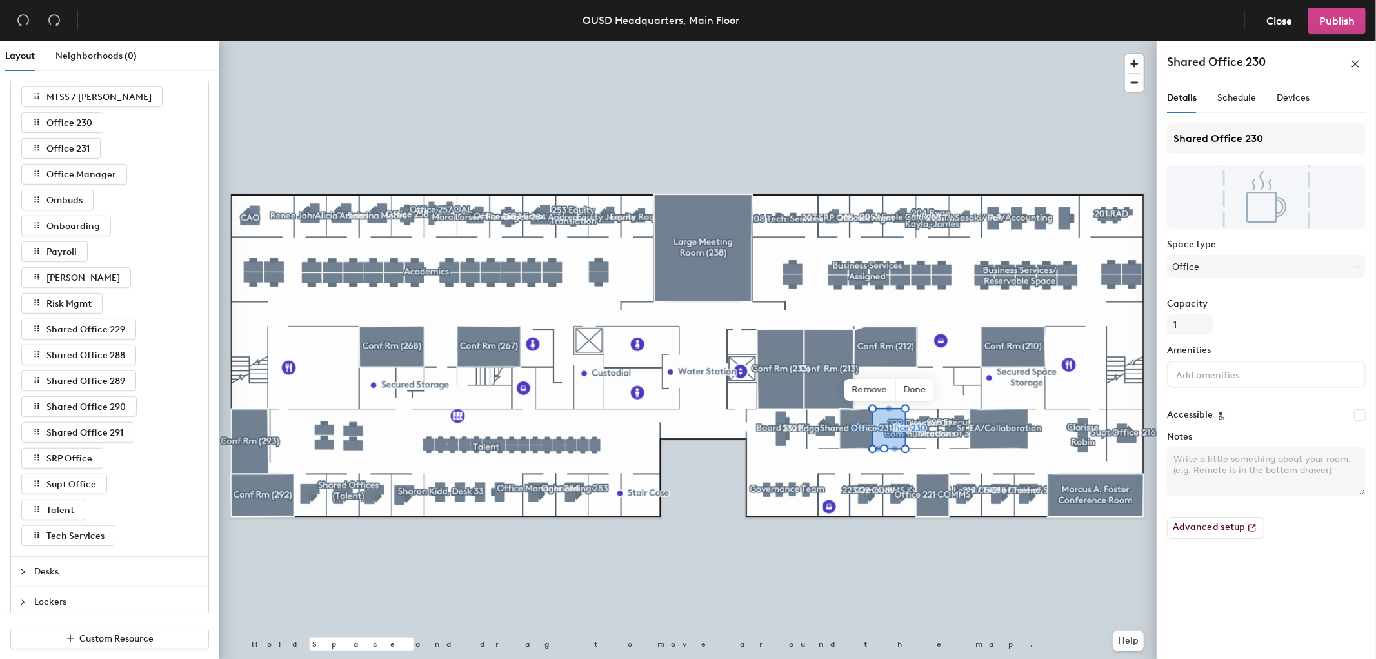
click at [1341, 21] on span "Publish" at bounding box center [1336, 21] width 35 height 12
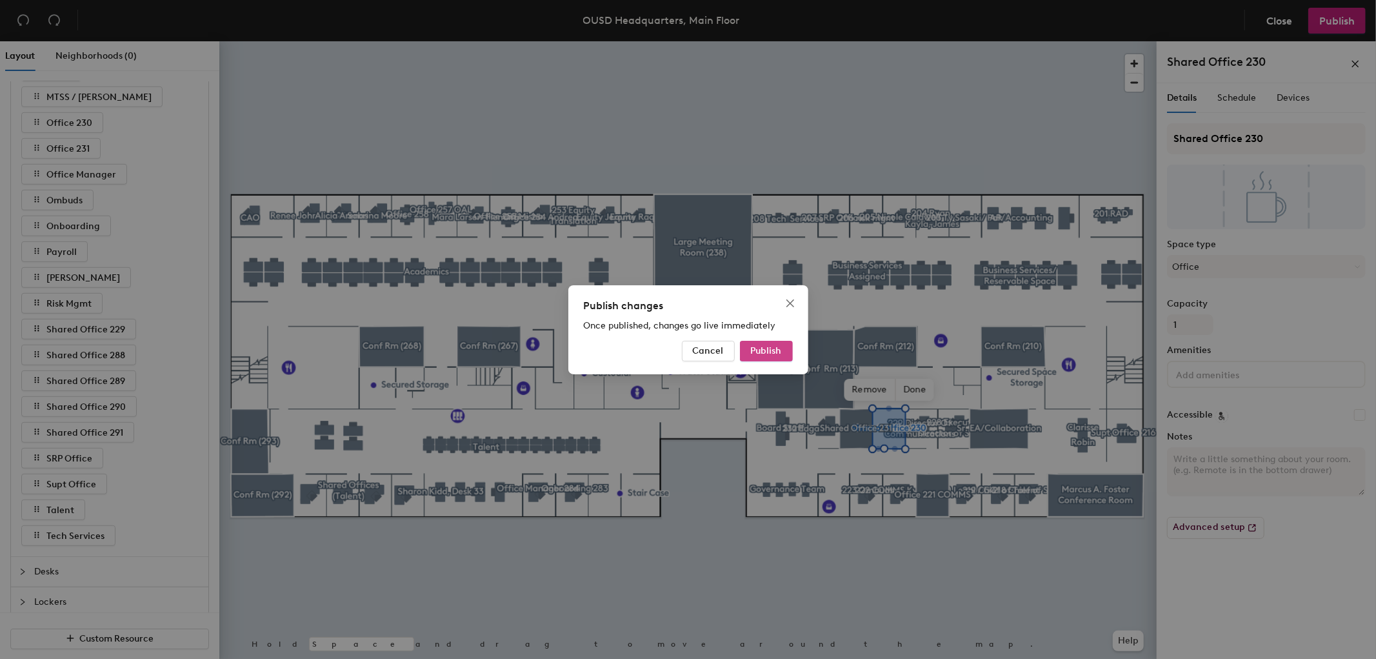
click at [770, 357] on button "Publish" at bounding box center [766, 351] width 53 height 21
